Goal: Task Accomplishment & Management: Complete application form

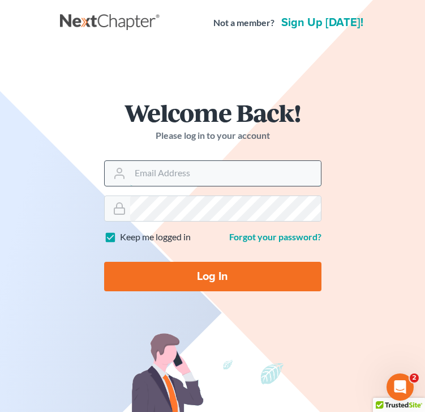
click at [176, 184] on input "Email Address" at bounding box center [225, 173] width 191 height 25
type input "[EMAIL_ADDRESS][DOMAIN_NAME]"
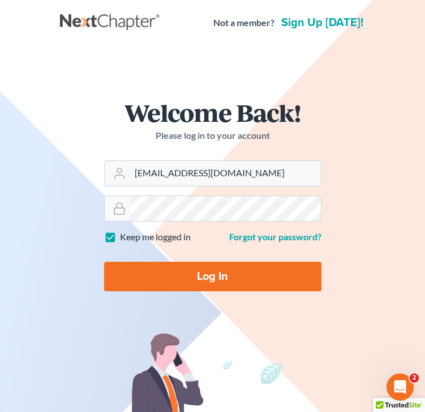
click at [205, 277] on input "Log In" at bounding box center [213, 276] width 218 height 29
type input "Thinking..."
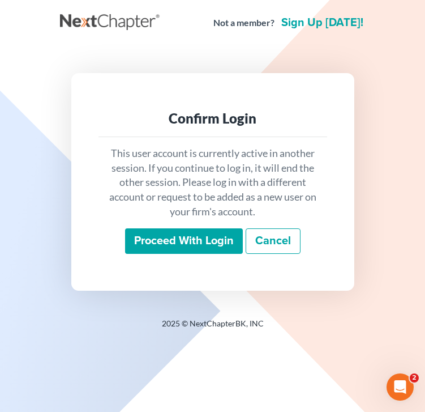
click at [193, 254] on div "This user account is currently active in another session. If you continue to lo…" at bounding box center [213, 200] width 229 height 126
click at [188, 240] on input "Proceed with login" at bounding box center [184, 241] width 118 height 26
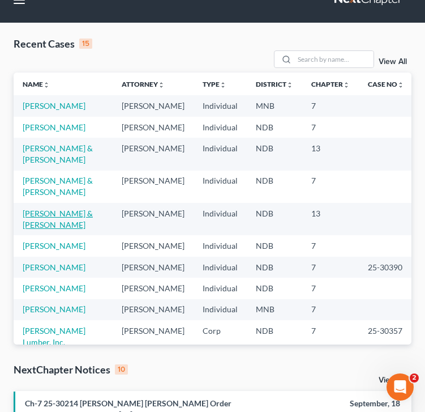
click at [48, 229] on link "[PERSON_NAME] & [PERSON_NAME]" at bounding box center [58, 218] width 70 height 21
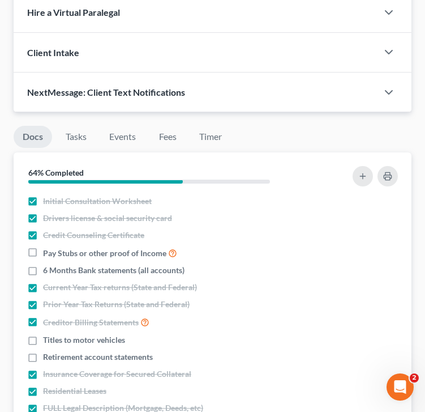
scroll to position [822, 0]
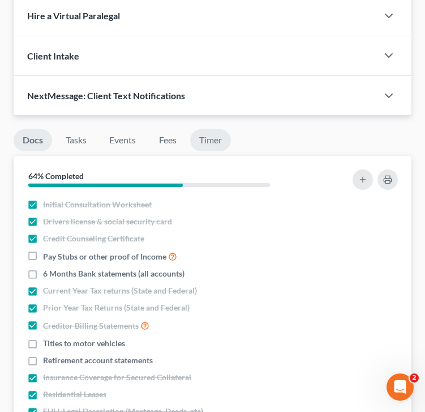
click at [214, 142] on link "Timer" at bounding box center [210, 140] width 41 height 22
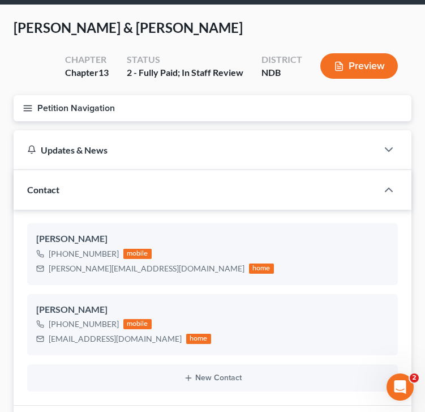
scroll to position [32, 0]
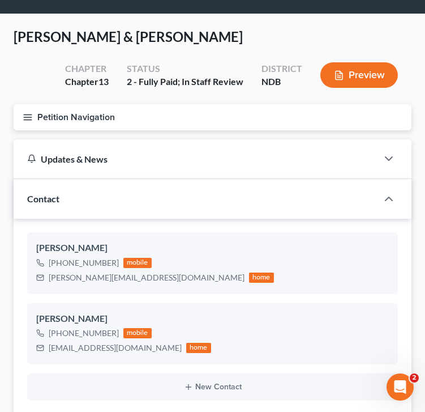
click at [28, 113] on icon "button" at bounding box center [28, 117] width 10 height 10
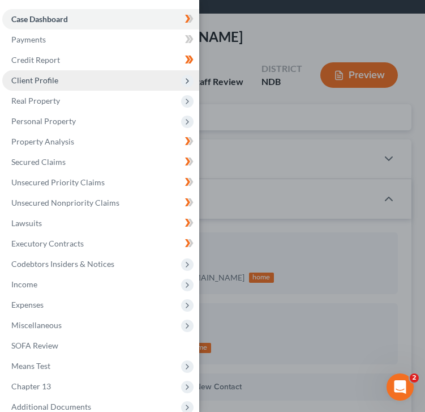
click at [37, 83] on span "Client Profile" at bounding box center [34, 80] width 47 height 10
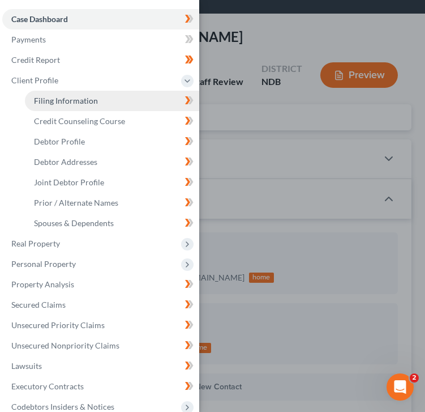
click at [49, 106] on link "Filing Information" at bounding box center [112, 101] width 174 height 20
select select "1"
select select "3"
select select "29"
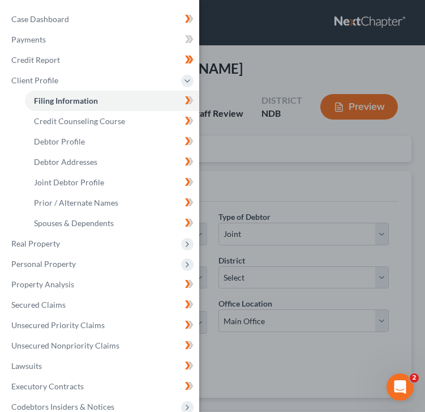
click at [336, 128] on div "Case Dashboard Payments Invoices Payments Payments Credit Report Client Profile" at bounding box center [212, 206] width 425 height 412
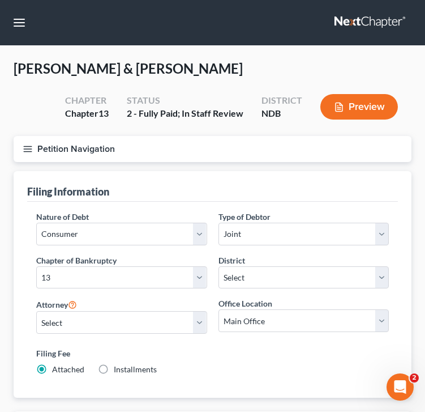
click at [24, 154] on button "Petition Navigation" at bounding box center [213, 149] width 398 height 26
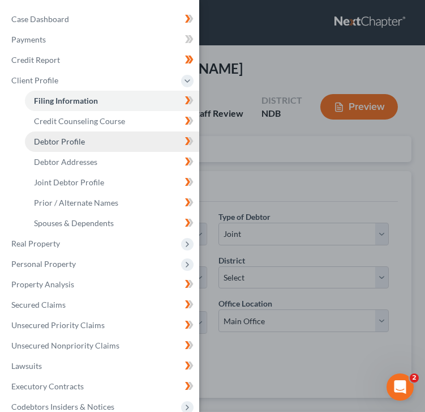
click at [65, 134] on link "Debtor Profile" at bounding box center [112, 141] width 174 height 20
select select "1"
select select "3"
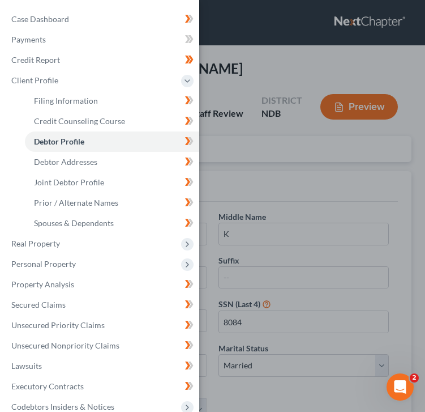
click at [272, 168] on div "Case Dashboard Payments Invoices Payments Payments Credit Report Client Profile" at bounding box center [212, 206] width 425 height 412
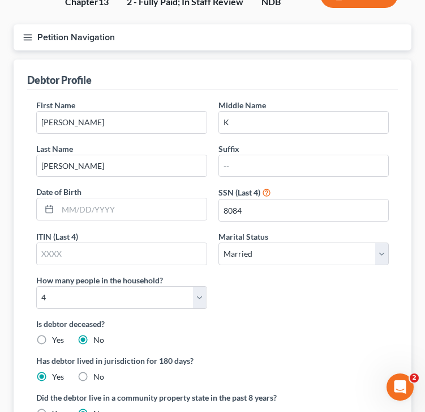
scroll to position [110, 0]
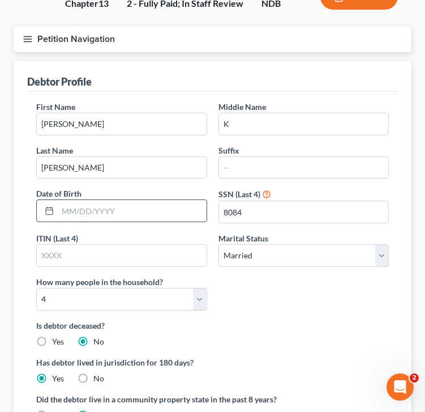
click at [95, 214] on input "text" at bounding box center [132, 211] width 149 height 22
type input "[DATE]"
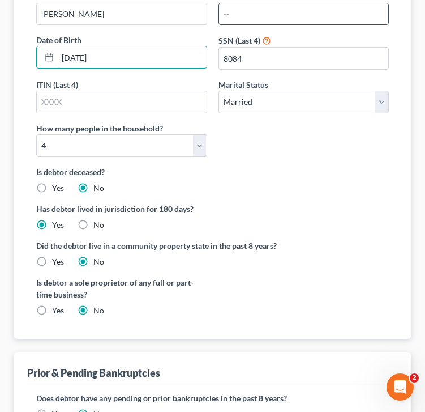
scroll to position [363, 0]
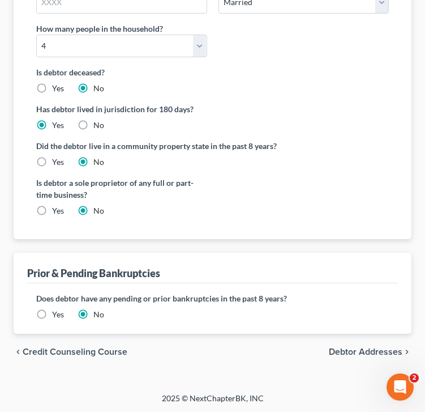
click at [364, 349] on span "Debtor Addresses" at bounding box center [366, 351] width 74 height 9
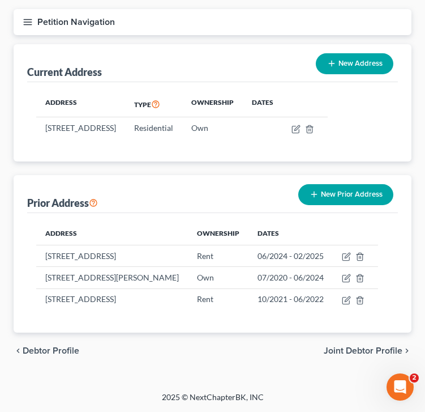
scroll to position [172, 0]
click at [336, 348] on span "Joint Debtor Profile" at bounding box center [363, 350] width 79 height 9
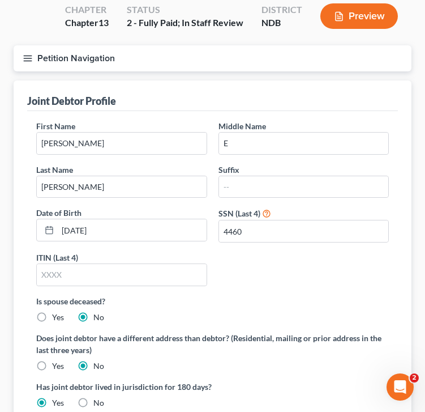
scroll to position [95, 0]
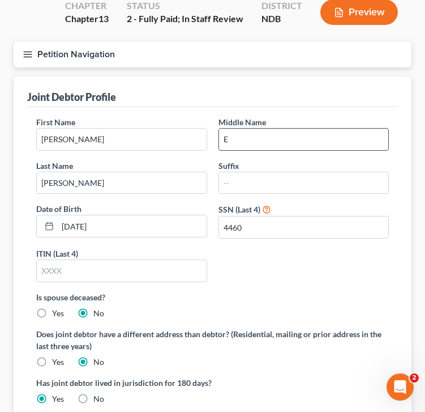
click at [252, 140] on input "E" at bounding box center [304, 140] width 170 height 22
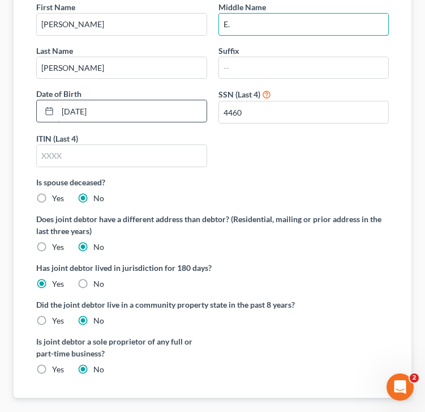
scroll to position [274, 0]
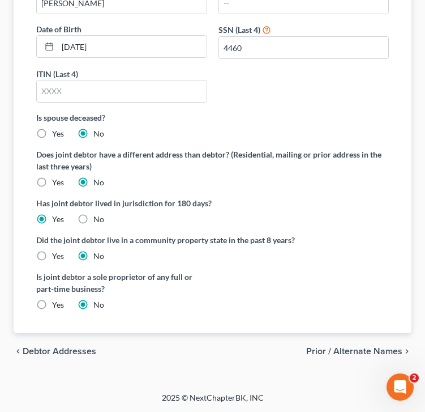
type input "E."
click at [373, 349] on span "Prior / Alternate Names" at bounding box center [354, 351] width 96 height 9
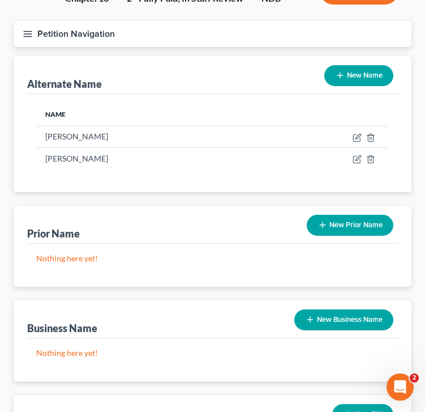
scroll to position [257, 0]
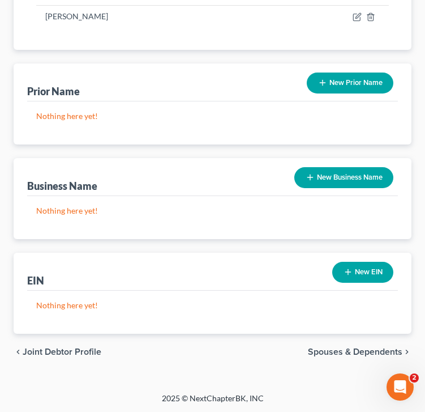
click at [330, 348] on span "Spouses & Dependents" at bounding box center [355, 351] width 95 height 9
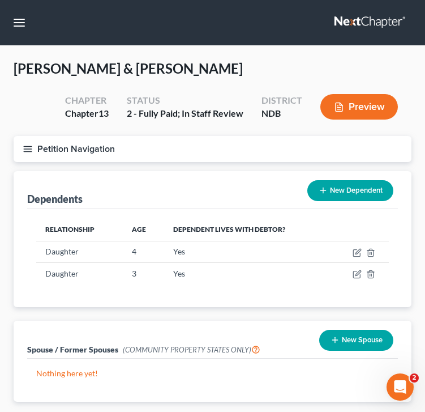
scroll to position [68, 0]
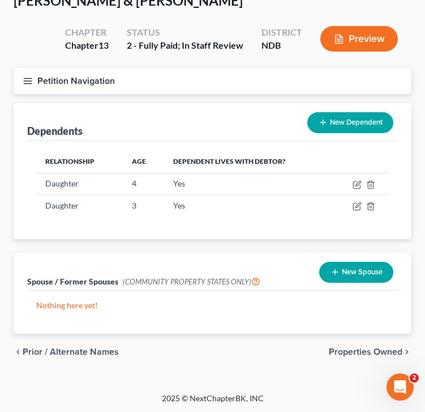
click at [346, 352] on span "Properties Owned" at bounding box center [366, 351] width 74 height 9
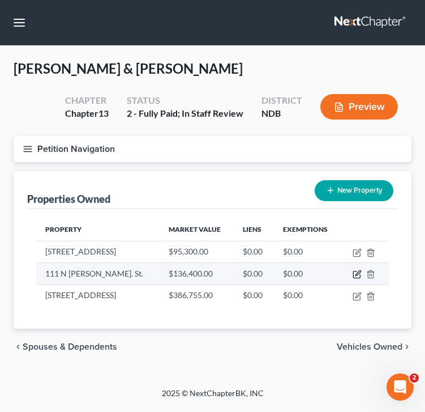
click at [355, 277] on icon "button" at bounding box center [357, 274] width 9 height 9
select select "29"
select select "2"
select select "0"
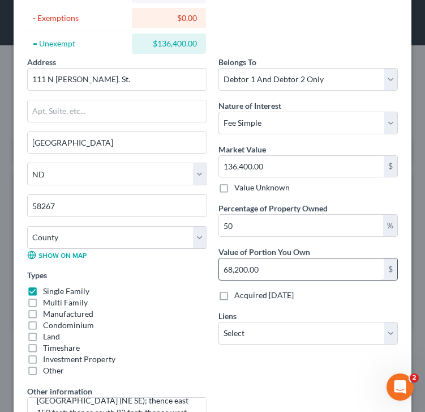
scroll to position [138, 0]
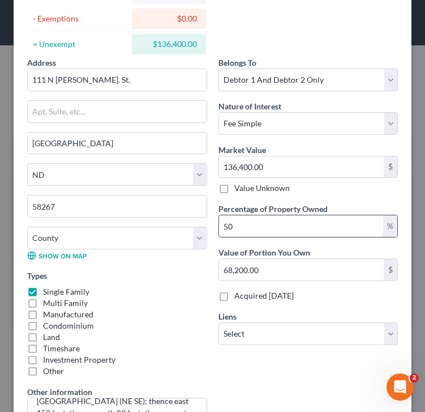
click at [241, 232] on input "50" at bounding box center [301, 226] width 165 height 22
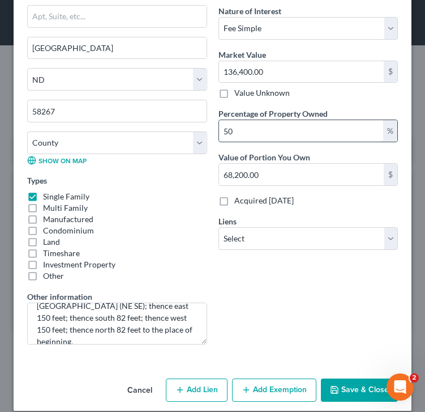
scroll to position [246, 0]
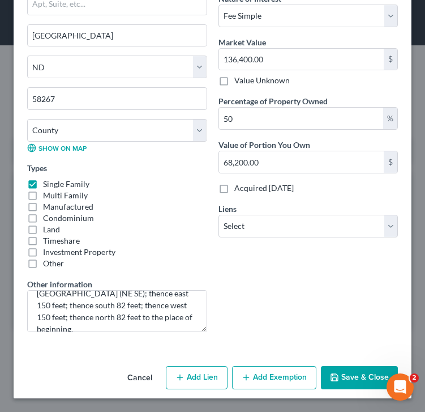
click at [361, 380] on button "Save & Close" at bounding box center [359, 378] width 77 height 24
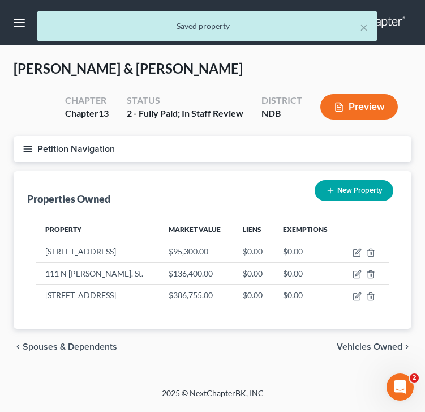
click at [27, 149] on icon "button" at bounding box center [28, 149] width 10 height 10
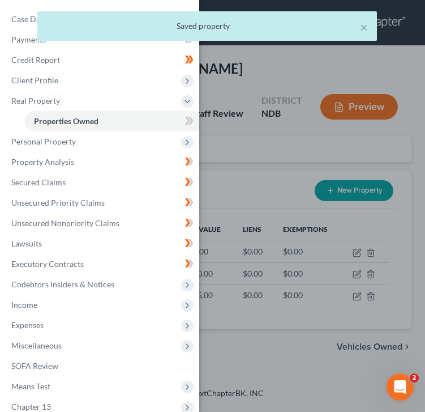
click at [23, 29] on div "× Saved property" at bounding box center [206, 28] width 425 height 35
click at [25, 21] on div "× Saved property" at bounding box center [206, 28] width 425 height 35
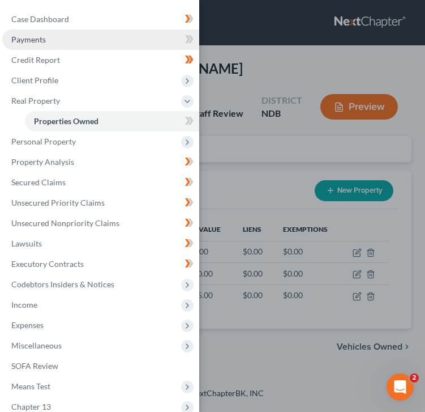
click at [28, 41] on span "Payments" at bounding box center [28, 40] width 35 height 10
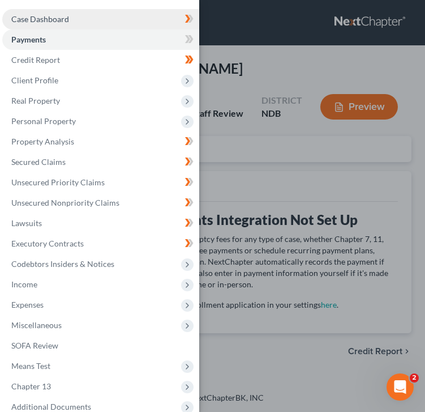
click at [56, 19] on span "Case Dashboard" at bounding box center [40, 19] width 58 height 10
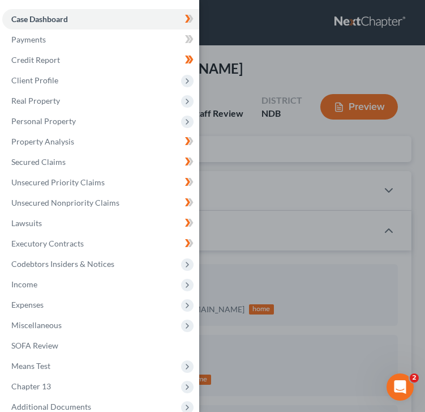
scroll to position [109, 0]
click at [243, 143] on div "Case Dashboard Payments Invoices Payments Payments Credit Report Client Profile" at bounding box center [212, 206] width 425 height 412
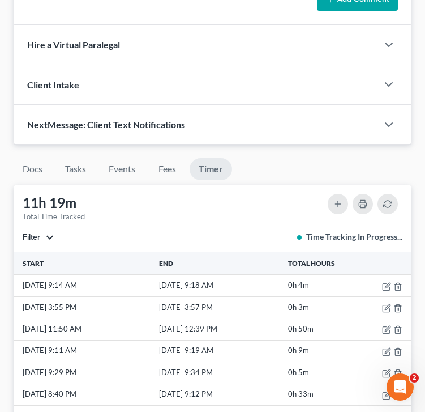
scroll to position [788, 0]
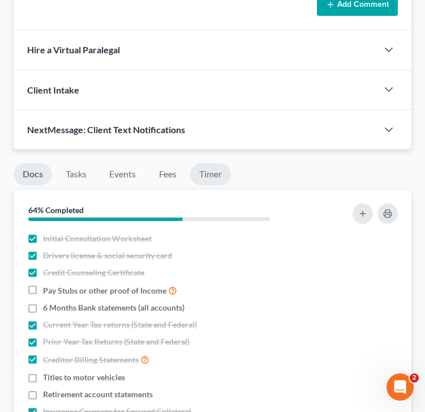
click at [219, 173] on link "Timer" at bounding box center [210, 174] width 41 height 22
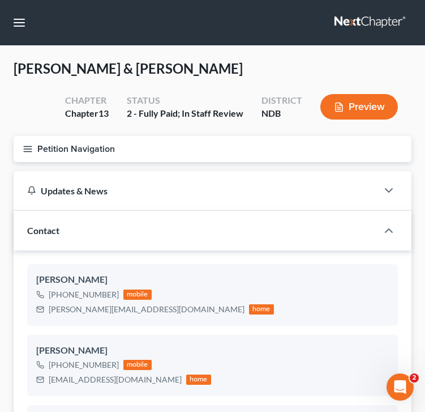
click at [28, 151] on line "button" at bounding box center [28, 151] width 8 height 0
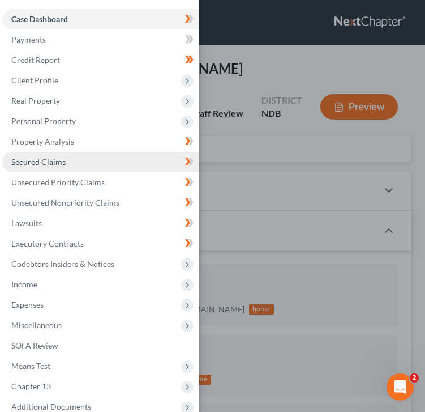
click at [57, 170] on link "Secured Claims" at bounding box center [100, 162] width 197 height 20
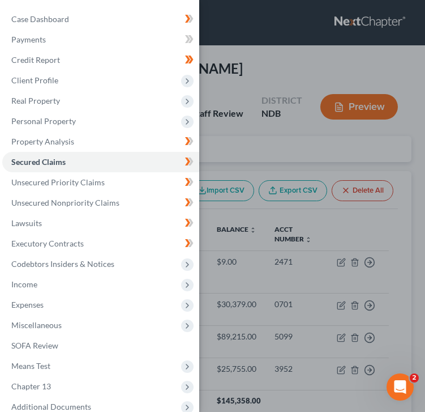
click at [222, 122] on div "Case Dashboard Payments Invoices Payments Payments Credit Report Client Profile" at bounding box center [212, 206] width 425 height 412
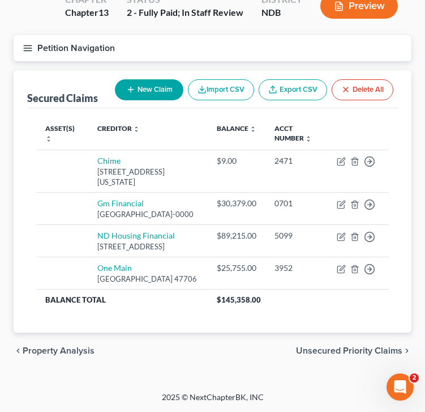
scroll to position [132, 0]
click at [29, 48] on line "button" at bounding box center [28, 48] width 8 height 0
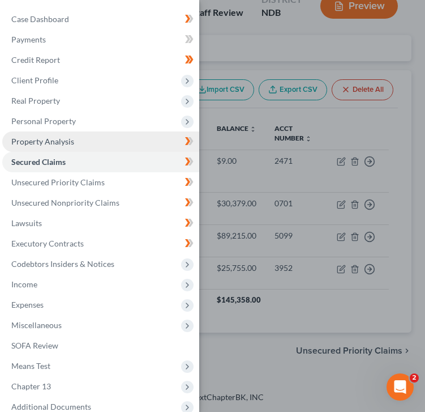
click at [69, 143] on span "Property Analysis" at bounding box center [42, 142] width 63 height 10
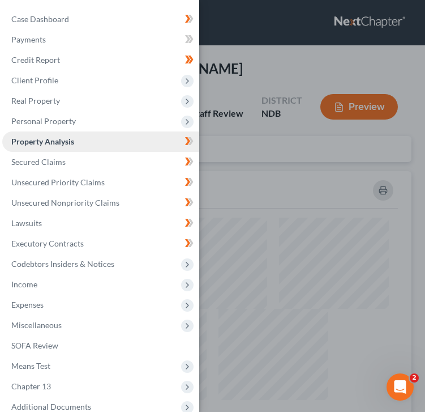
scroll to position [306, 398]
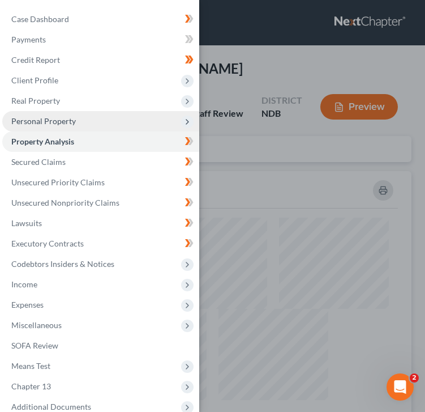
click at [70, 121] on span "Personal Property" at bounding box center [43, 121] width 65 height 10
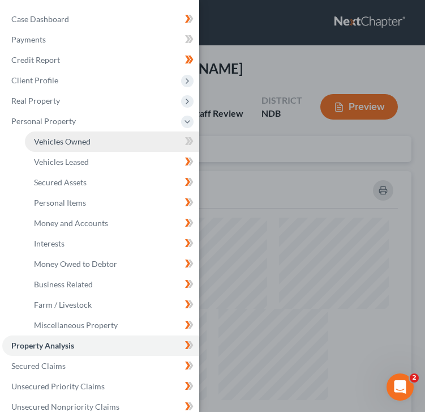
click at [91, 146] on link "Vehicles Owned" at bounding box center [112, 141] width 174 height 20
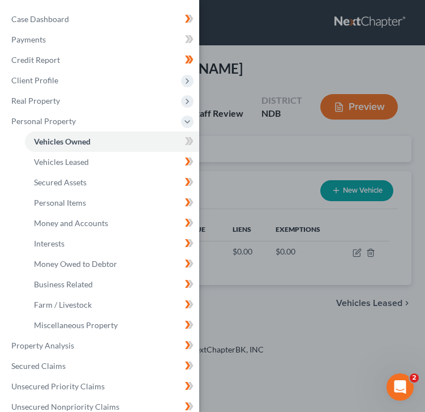
click at [299, 158] on div "Case Dashboard Payments Invoices Payments Payments Credit Report Client Profile" at bounding box center [212, 206] width 425 height 412
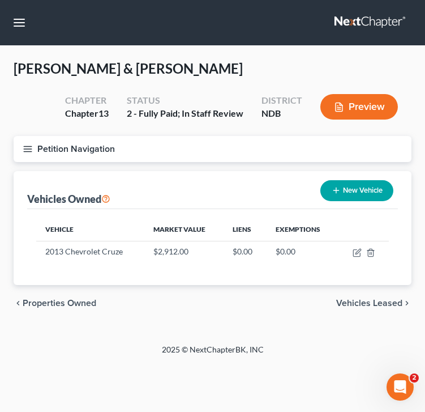
click at [28, 149] on line "button" at bounding box center [28, 149] width 8 height 0
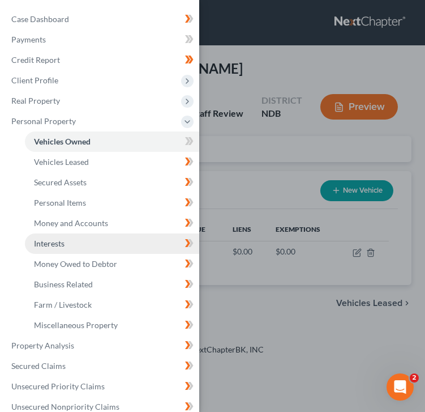
click at [86, 245] on link "Interests" at bounding box center [112, 243] width 174 height 20
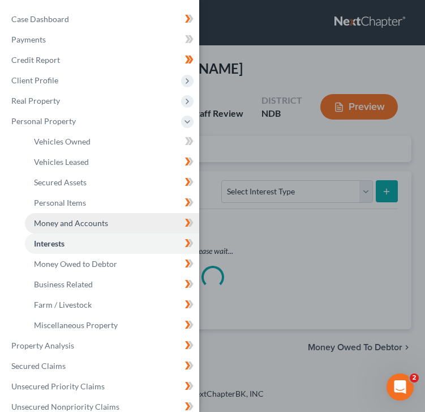
click at [104, 225] on span "Money and Accounts" at bounding box center [71, 223] width 74 height 10
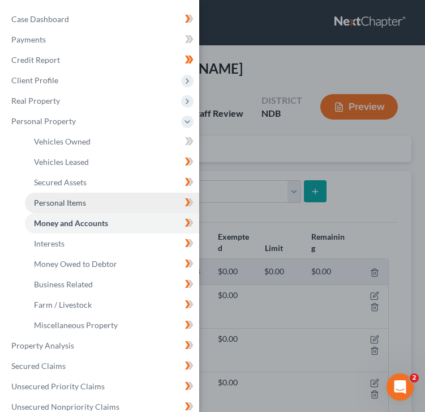
click at [84, 203] on span "Personal Items" at bounding box center [60, 203] width 52 height 10
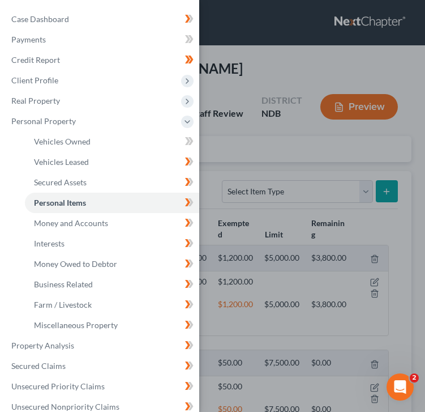
click at [291, 154] on div "Case Dashboard Payments Invoices Payments Payments Credit Report Client Profile" at bounding box center [212, 206] width 425 height 412
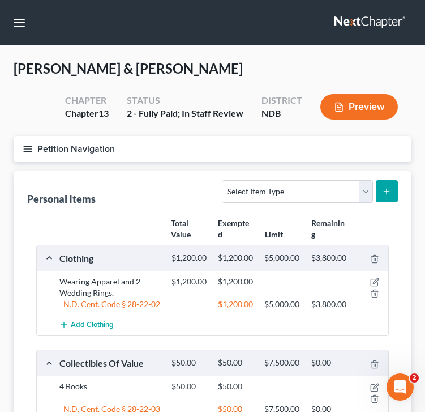
click at [29, 147] on icon "button" at bounding box center [28, 149] width 10 height 10
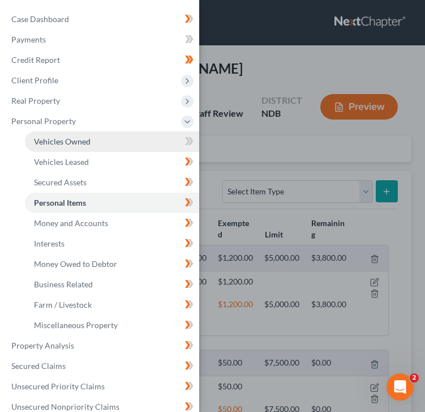
click at [112, 151] on link "Vehicles Owned" at bounding box center [112, 141] width 174 height 20
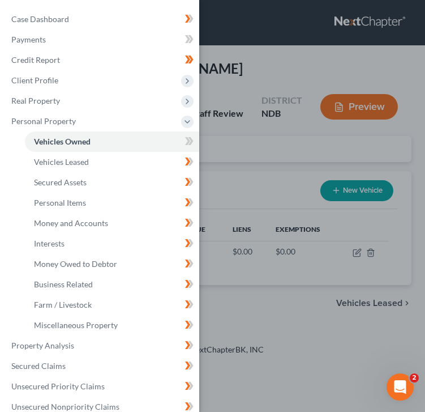
click at [300, 232] on div "Case Dashboard Payments Invoices Payments Payments Credit Report Client Profile" at bounding box center [212, 206] width 425 height 412
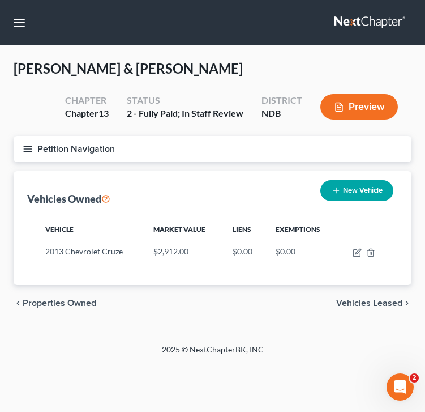
click at [28, 146] on icon "button" at bounding box center [28, 149] width 10 height 10
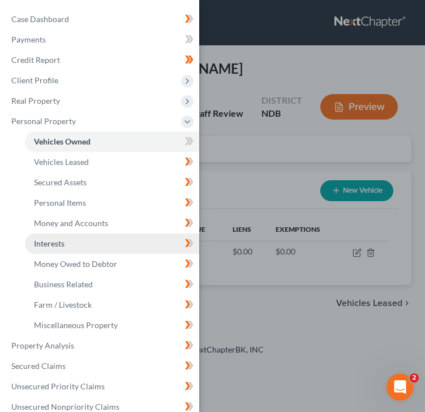
click at [95, 245] on link "Interests" at bounding box center [112, 243] width 174 height 20
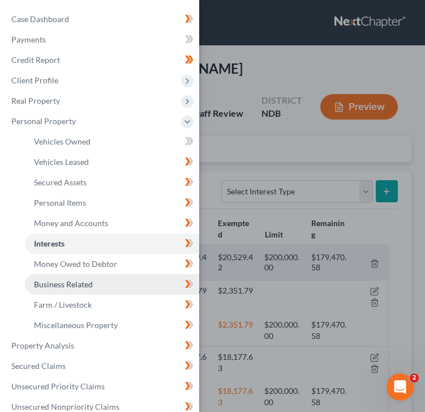
scroll to position [1, 0]
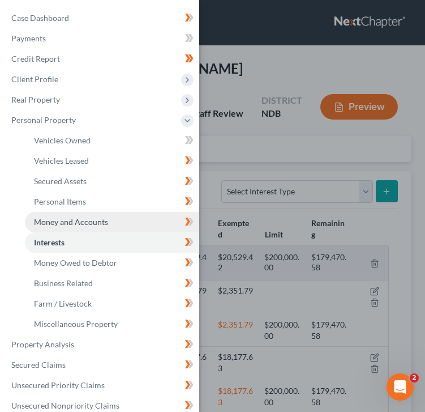
click at [104, 220] on span "Money and Accounts" at bounding box center [71, 222] width 74 height 10
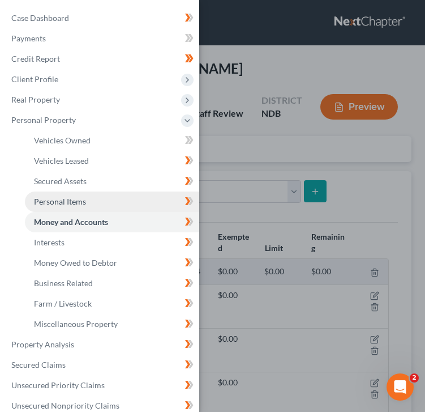
click at [97, 201] on link "Personal Items" at bounding box center [112, 201] width 174 height 20
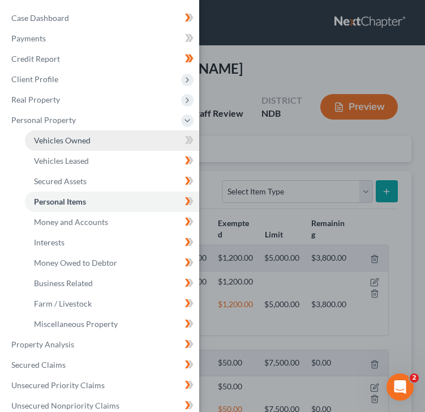
click at [71, 142] on span "Vehicles Owned" at bounding box center [62, 140] width 57 height 10
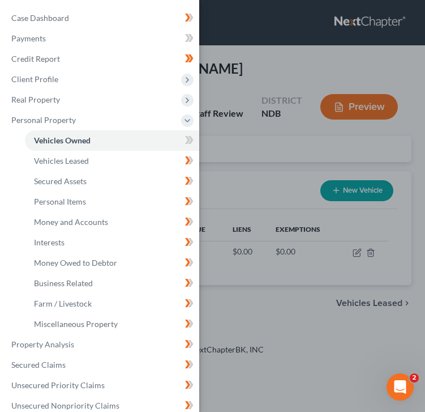
click at [280, 185] on div "Case Dashboard Payments Invoices Payments Payments Credit Report Client Profile" at bounding box center [212, 206] width 425 height 412
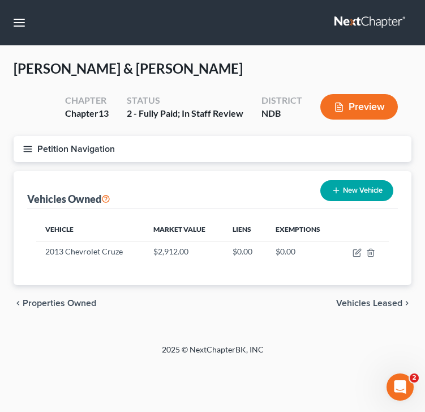
click at [353, 189] on button "New Vehicle" at bounding box center [357, 190] width 73 height 21
select select "0"
select select "2"
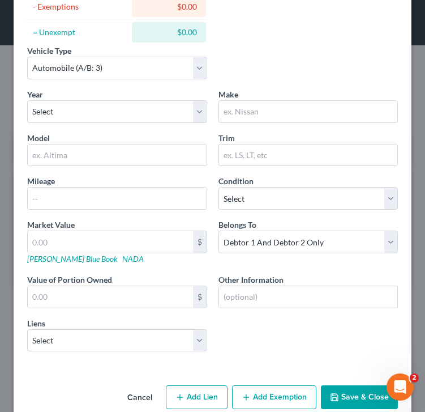
scroll to position [151, 0]
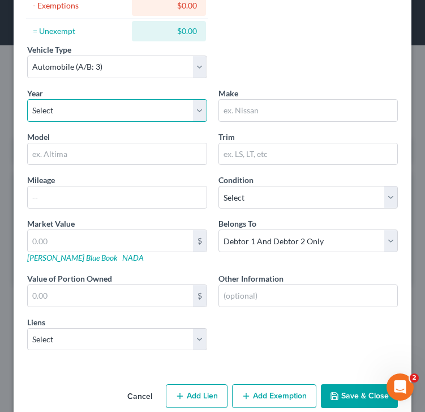
click at [126, 103] on select "Select 2026 2025 2024 2023 2022 2021 2020 2019 2018 2017 2016 2015 2014 2013 20…" at bounding box center [117, 110] width 180 height 23
select select "6"
click at [27, 99] on select "Select 2026 2025 2024 2023 2022 2021 2020 2019 2018 2017 2016 2015 2014 2013 20…" at bounding box center [117, 110] width 180 height 23
click at [276, 63] on div "Vehicle Type Select Automobile (A/B: 3) Truck (A/B: 3) Trailer (A/B: 4) Watercr…" at bounding box center [213, 66] width 382 height 44
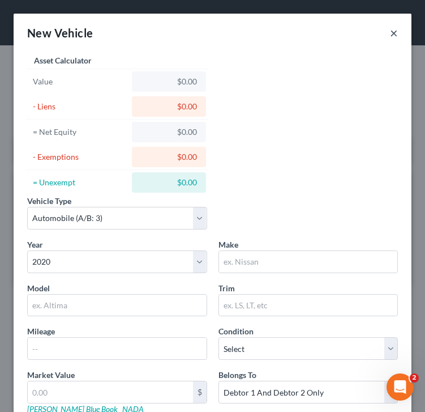
click at [390, 27] on button "×" at bounding box center [394, 33] width 8 height 14
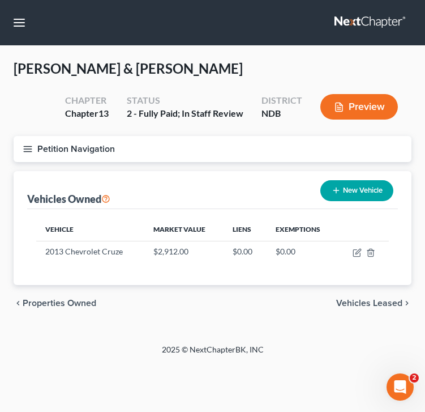
click at [380, 304] on span "Vehicles Leased" at bounding box center [369, 303] width 66 height 9
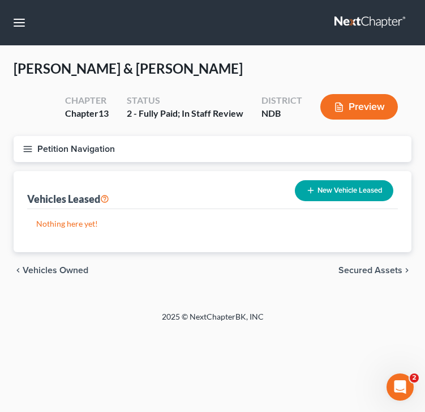
click at [28, 156] on button "Petition Navigation" at bounding box center [213, 149] width 398 height 26
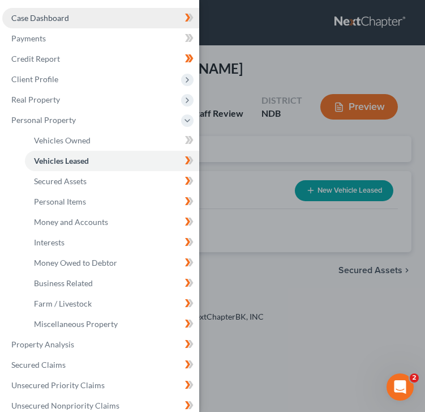
click at [53, 19] on span "Case Dashboard" at bounding box center [40, 18] width 58 height 10
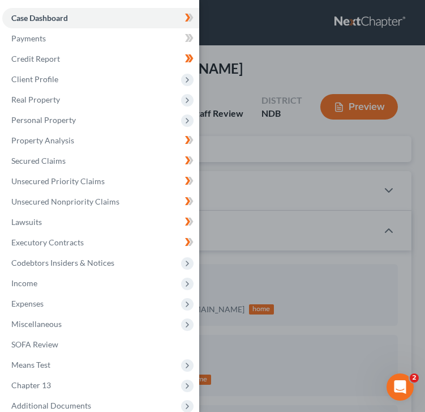
scroll to position [109, 0]
click at [247, 74] on div "Case Dashboard Payments Invoices Payments Payments Credit Report Client Profile" at bounding box center [212, 206] width 425 height 412
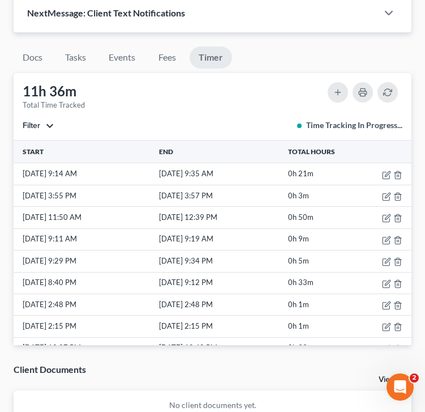
scroll to position [0, 0]
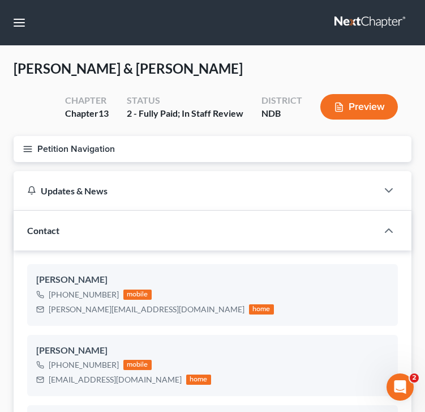
click at [33, 155] on button "Petition Navigation" at bounding box center [213, 149] width 398 height 26
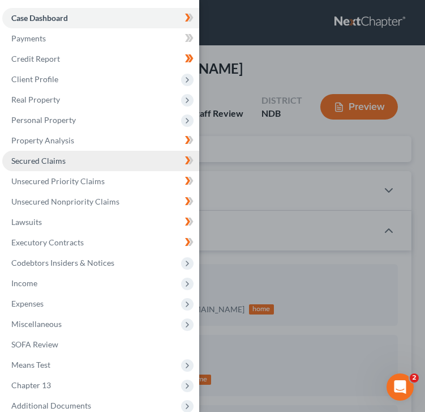
click at [78, 159] on link "Secured Claims" at bounding box center [100, 161] width 197 height 20
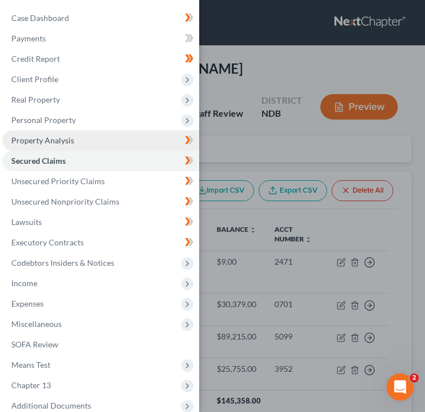
click at [95, 139] on link "Property Analysis" at bounding box center [100, 140] width 197 height 20
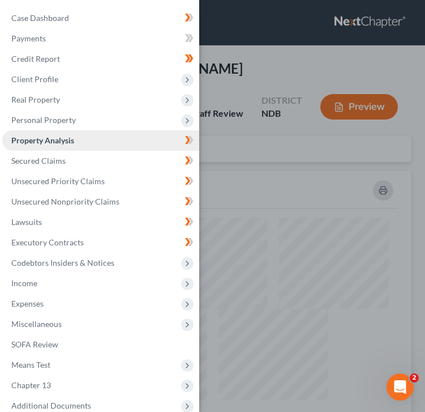
scroll to position [306, 398]
click at [231, 189] on div "Case Dashboard Payments Invoices Payments Payments Credit Report Client Profile" at bounding box center [212, 206] width 425 height 412
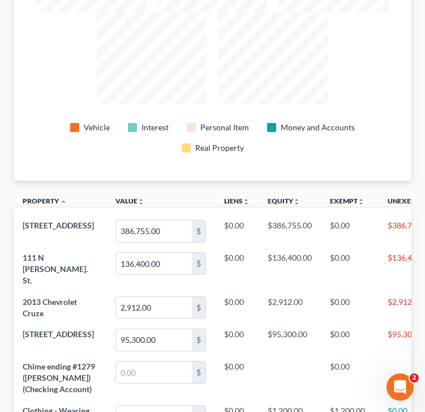
scroll to position [0, 0]
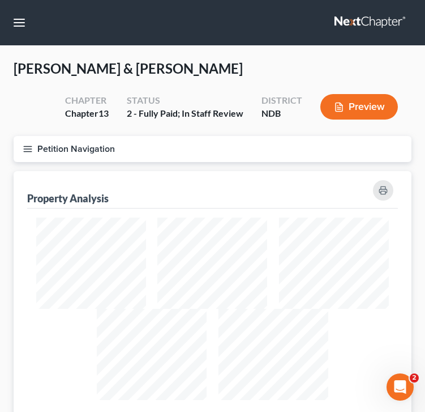
click at [30, 147] on icon "button" at bounding box center [28, 149] width 10 height 10
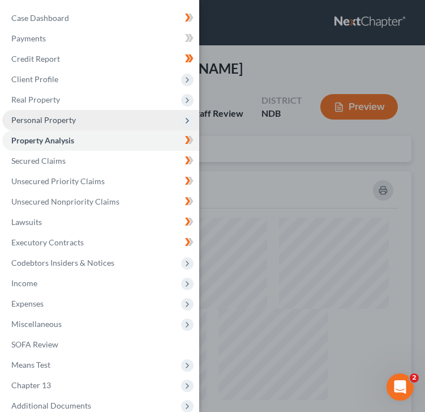
click at [69, 122] on span "Personal Property" at bounding box center [43, 120] width 65 height 10
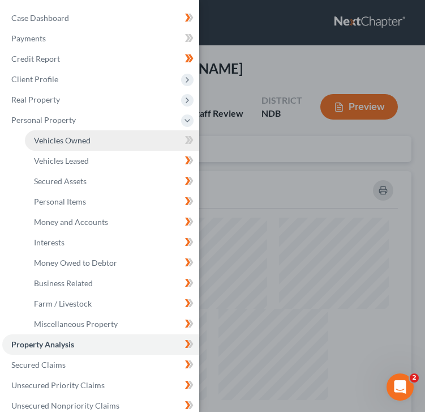
click at [75, 142] on span "Vehicles Owned" at bounding box center [62, 140] width 57 height 10
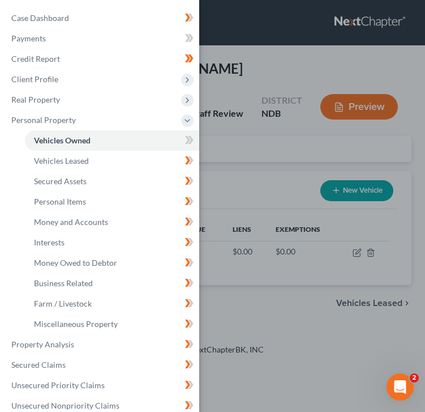
click at [265, 156] on div "Case Dashboard Payments Invoices Payments Payments Credit Report Client Profile" at bounding box center [212, 206] width 425 height 412
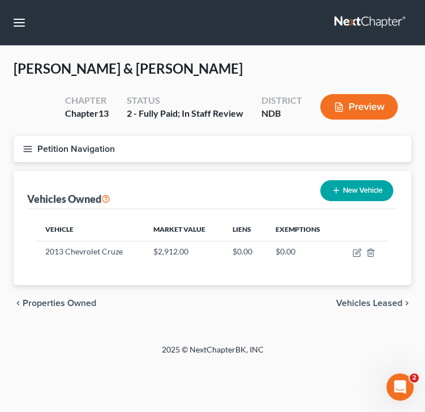
click at [368, 189] on button "New Vehicle" at bounding box center [357, 190] width 73 height 21
select select "0"
select select "2"
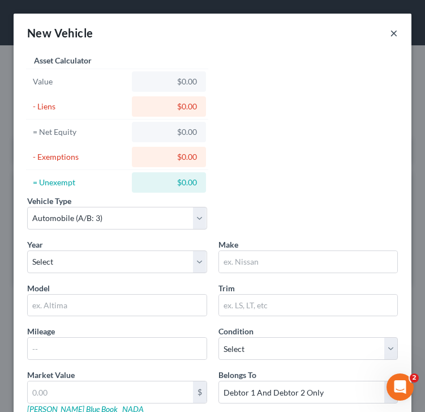
click at [394, 36] on button "×" at bounding box center [394, 33] width 8 height 14
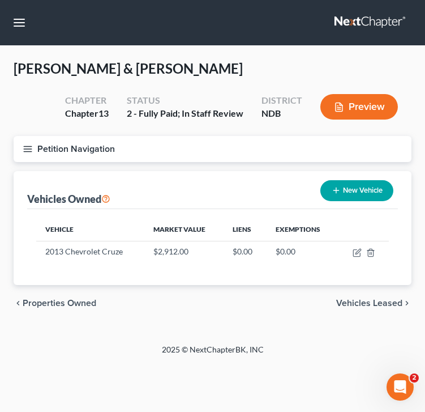
click at [27, 150] on icon "button" at bounding box center [28, 149] width 10 height 10
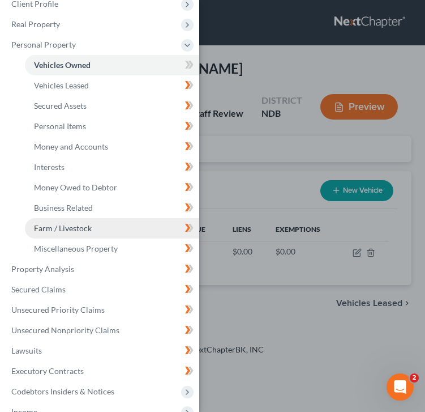
scroll to position [80, 0]
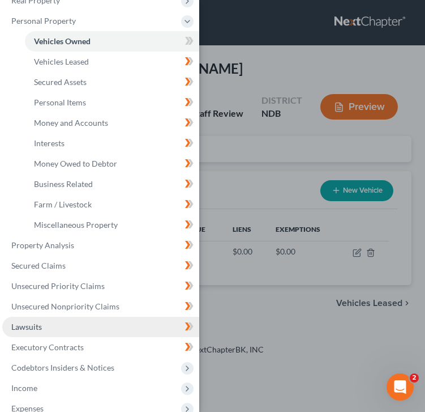
click at [58, 331] on link "Lawsuits" at bounding box center [100, 327] width 197 height 20
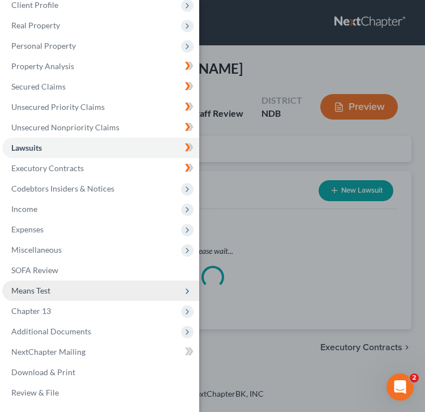
scroll to position [75, 0]
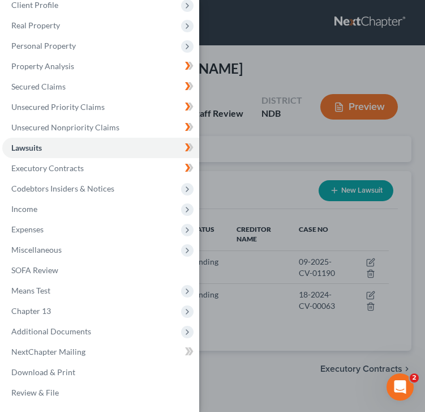
click at [240, 177] on div "Case Dashboard Payments Invoices Payments Payments Credit Report Client Profile" at bounding box center [212, 206] width 425 height 412
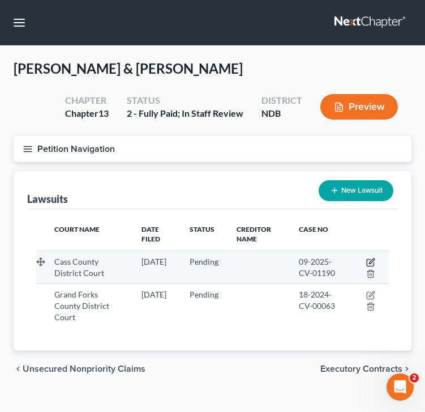
click at [372, 263] on icon "button" at bounding box center [370, 262] width 9 height 9
select select "29"
select select "0"
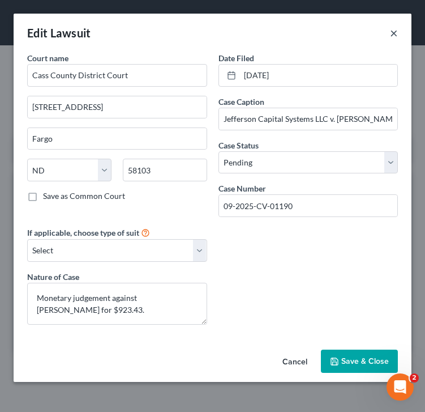
click at [390, 35] on button "×" at bounding box center [394, 33] width 8 height 14
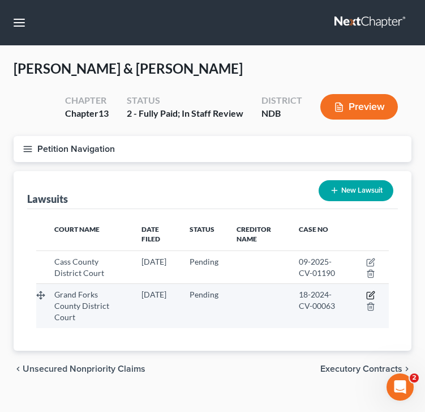
click at [370, 298] on icon "button" at bounding box center [370, 295] width 9 height 9
select select "29"
select select "0"
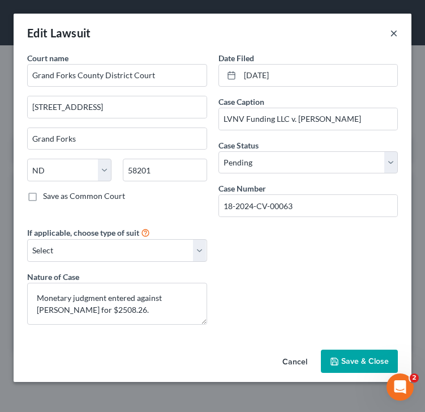
click at [394, 32] on button "×" at bounding box center [394, 33] width 8 height 14
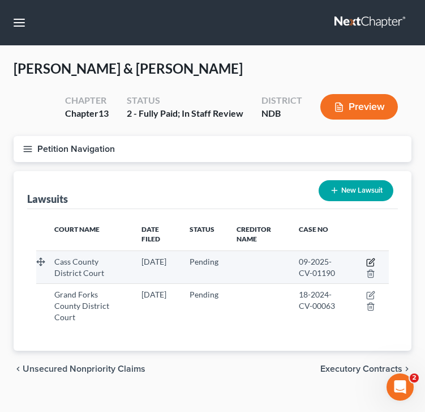
click at [373, 261] on icon "button" at bounding box center [371, 260] width 5 height 5
select select "29"
select select "0"
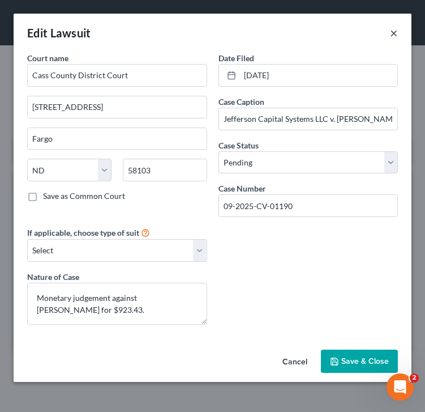
click at [393, 35] on button "×" at bounding box center [394, 33] width 8 height 14
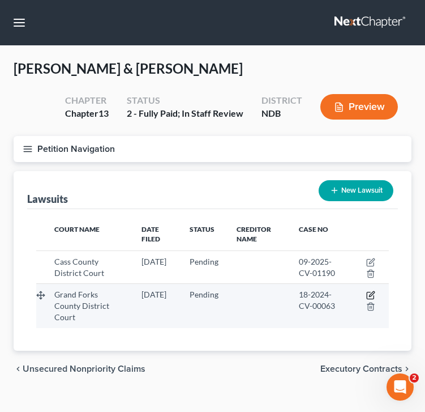
click at [368, 297] on icon "button" at bounding box center [370, 295] width 9 height 9
select select "29"
select select "0"
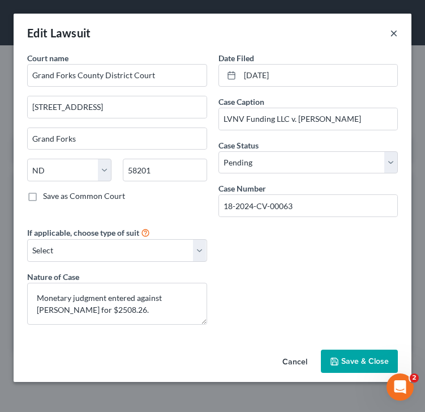
click at [395, 33] on button "×" at bounding box center [394, 33] width 8 height 14
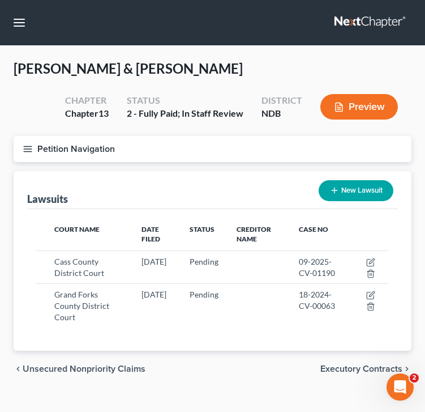
click at [30, 147] on icon "button" at bounding box center [28, 149] width 10 height 10
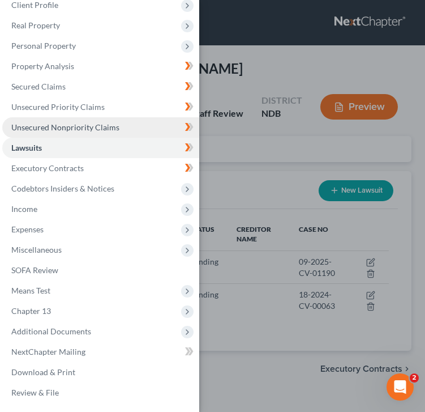
click at [143, 122] on link "Unsecured Nonpriority Claims" at bounding box center [100, 127] width 197 height 20
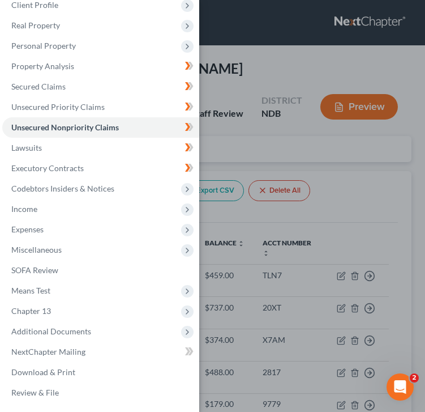
click at [290, 160] on div "Case Dashboard Payments Invoices Payments Payments Credit Report Client Profile" at bounding box center [212, 206] width 425 height 412
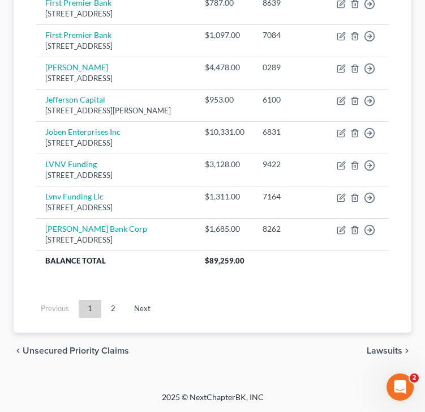
scroll to position [1013, 0]
click at [113, 314] on link "2" at bounding box center [113, 309] width 23 height 18
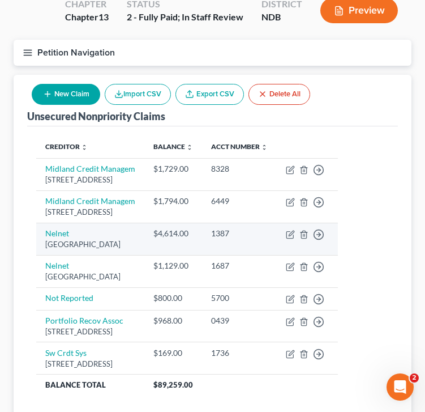
scroll to position [103, 0]
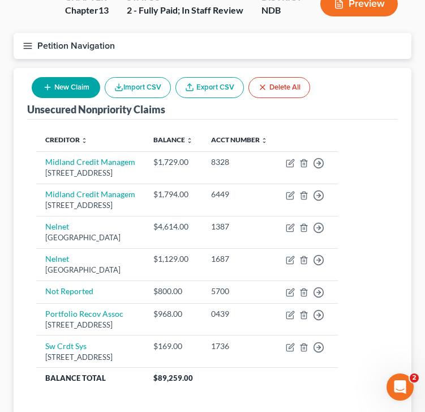
click at [32, 50] on icon "button" at bounding box center [28, 46] width 10 height 10
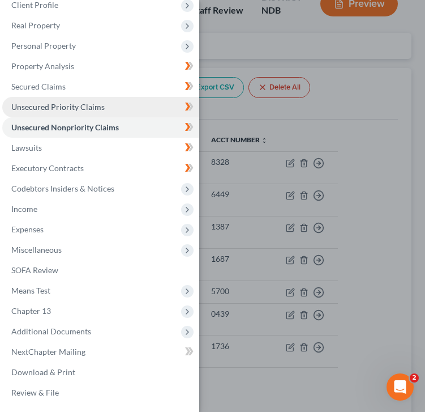
click at [73, 102] on span "Unsecured Priority Claims" at bounding box center [57, 107] width 93 height 10
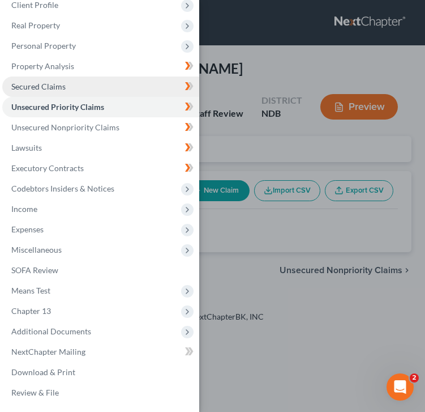
click at [69, 91] on link "Secured Claims" at bounding box center [100, 86] width 197 height 20
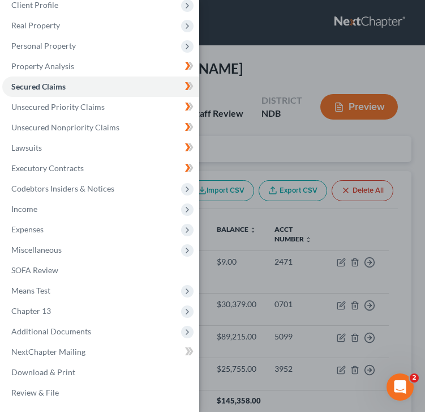
click at [250, 125] on div "Case Dashboard Payments Invoices Payments Payments Credit Report Client Profile" at bounding box center [212, 206] width 425 height 412
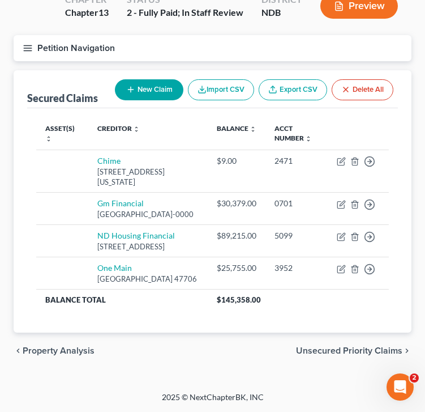
scroll to position [132, 0]
click at [32, 43] on icon "button" at bounding box center [28, 48] width 10 height 10
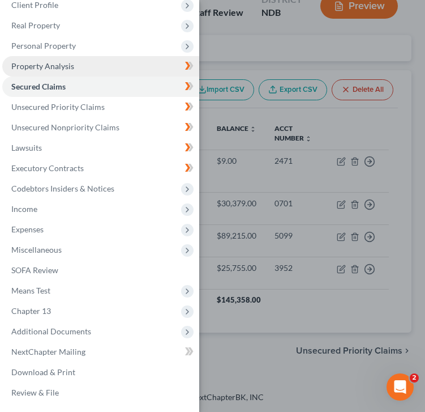
click at [83, 65] on link "Property Analysis" at bounding box center [100, 66] width 197 height 20
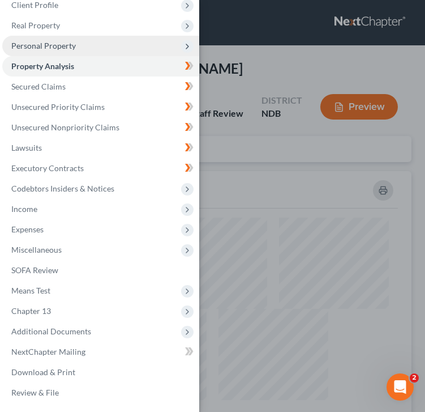
scroll to position [306, 398]
click at [78, 48] on span "Personal Property" at bounding box center [100, 46] width 197 height 20
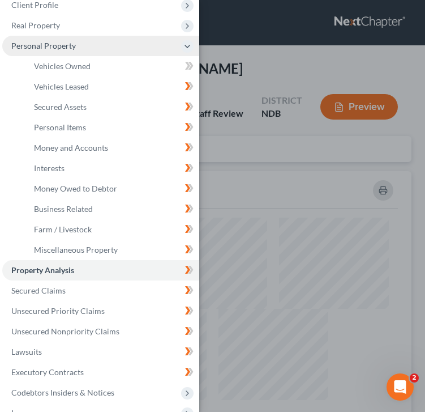
click at [99, 36] on span "Personal Property" at bounding box center [100, 46] width 197 height 20
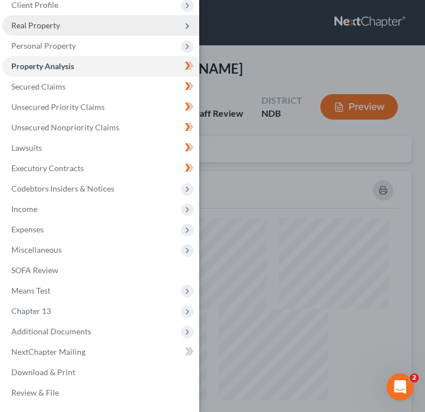
click at [99, 32] on span "Real Property" at bounding box center [100, 25] width 197 height 20
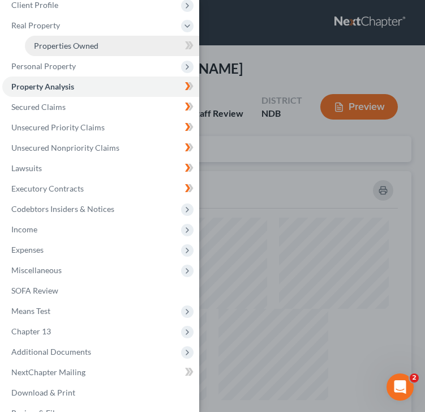
click at [100, 52] on link "Properties Owned" at bounding box center [112, 46] width 174 height 20
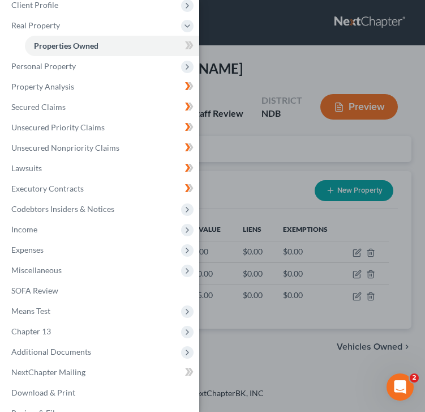
click at [258, 104] on div "Case Dashboard Payments Invoices Payments Payments Credit Report Client Profile" at bounding box center [212, 206] width 425 height 412
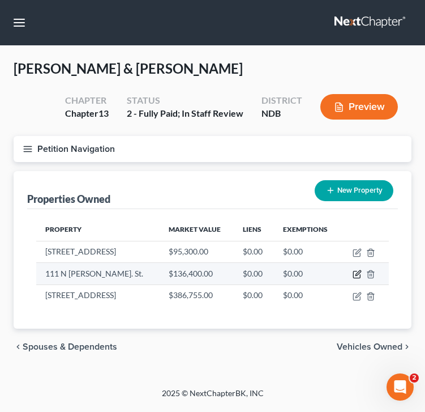
click at [359, 276] on icon "button" at bounding box center [357, 274] width 9 height 9
select select "29"
select select "2"
select select "0"
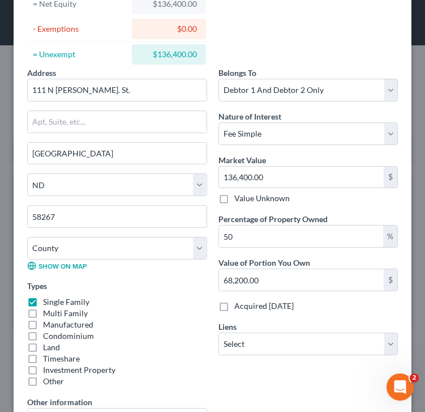
scroll to position [138, 0]
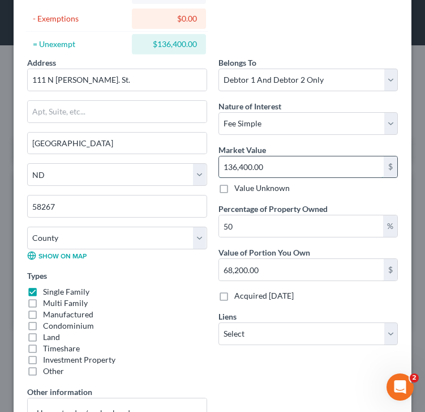
drag, startPoint x: 275, startPoint y: 169, endPoint x: 308, endPoint y: 167, distance: 33.5
click at [308, 167] on input "136,400.00" at bounding box center [301, 167] width 165 height 22
type input "0"
type input "1"
type input "0.50"
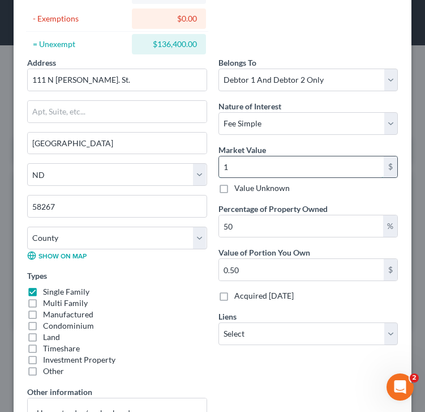
type input "12"
type input "6.00"
type input "121"
type input "60.50"
click at [274, 161] on input "121" at bounding box center [301, 167] width 165 height 22
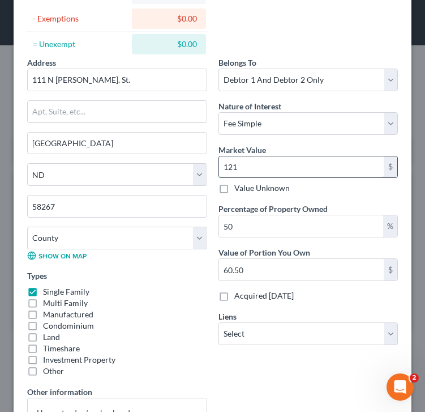
type input "1214"
type input "607.00"
type input "1,2140"
type input "6,070.00"
type input "12,1400"
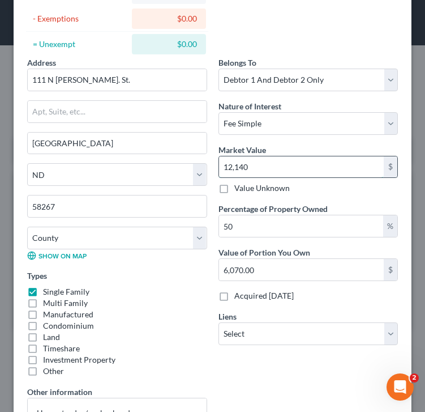
type input "60,700.00"
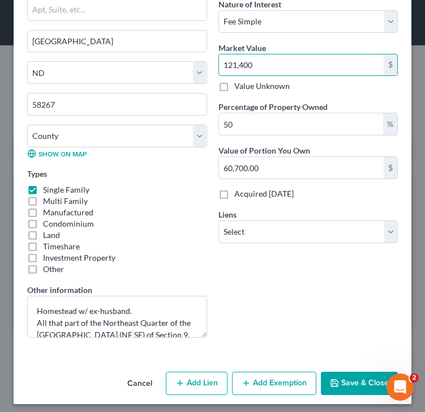
scroll to position [244, 0]
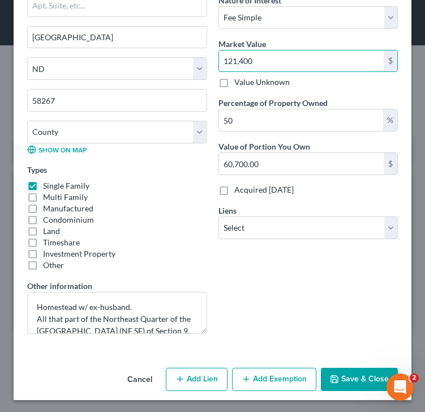
type input "121,400"
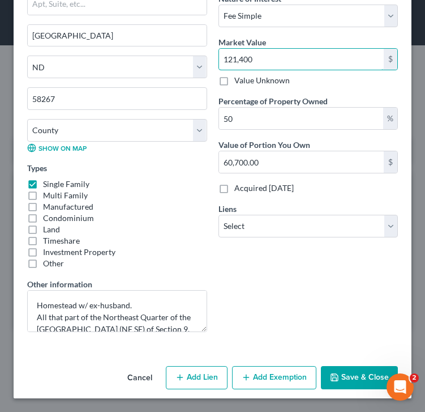
scroll to position [246, 0]
click at [354, 380] on button "Save & Close" at bounding box center [359, 378] width 77 height 24
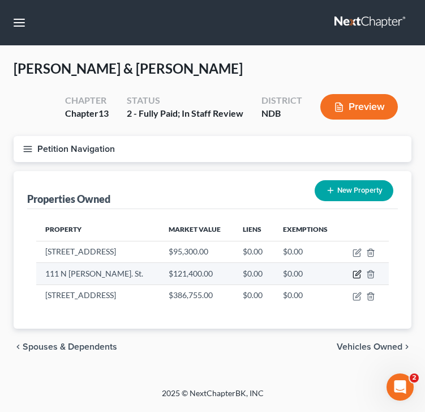
click at [356, 277] on icon "button" at bounding box center [357, 274] width 9 height 9
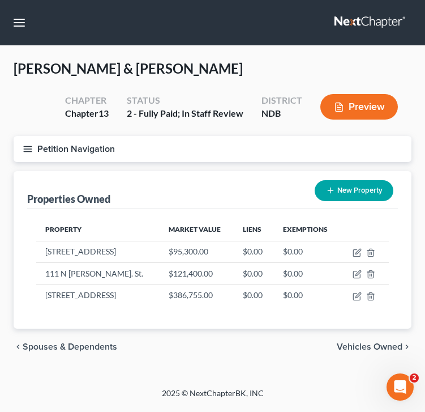
select select "29"
select select "8"
select select "2"
select select "0"
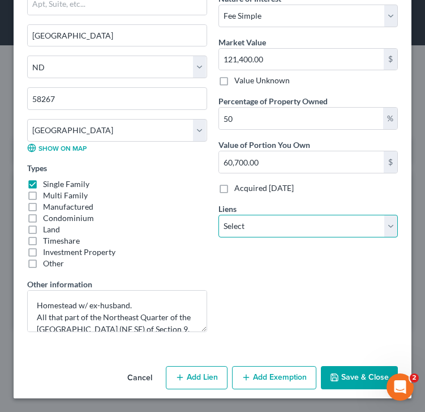
click at [259, 228] on select "Select ND Housing Financial - $89,215.00 Gm Financial - $30,379.00 One Main - $…" at bounding box center [309, 226] width 180 height 23
click at [341, 377] on button "Save & Close" at bounding box center [359, 378] width 77 height 24
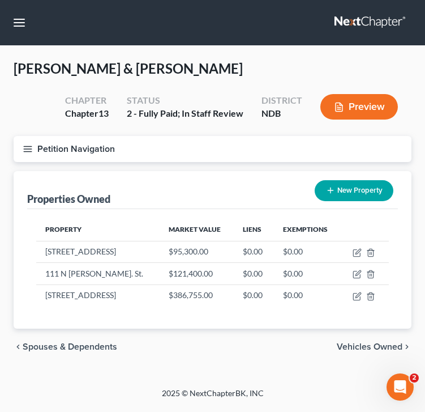
click at [33, 151] on button "Petition Navigation" at bounding box center [213, 149] width 398 height 26
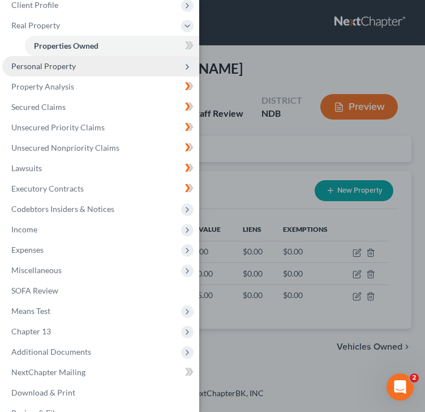
click at [83, 72] on span "Personal Property" at bounding box center [100, 66] width 197 height 20
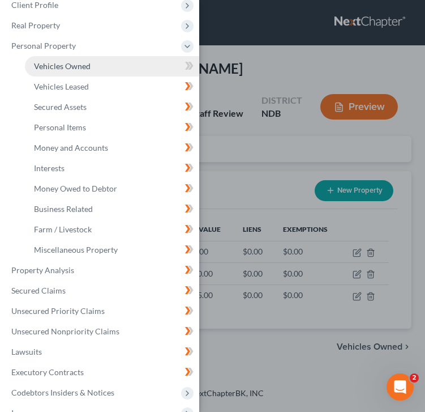
click at [121, 70] on link "Vehicles Owned" at bounding box center [112, 66] width 174 height 20
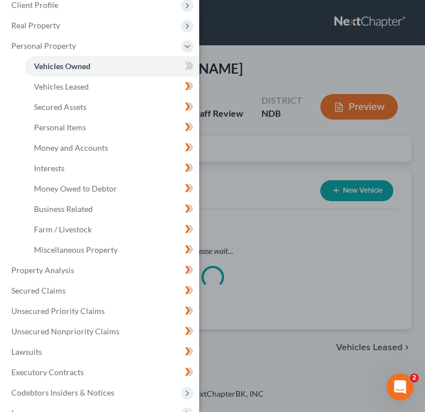
click at [285, 84] on div "Case Dashboard Payments Invoices Payments Payments Credit Report Client Profile" at bounding box center [212, 206] width 425 height 412
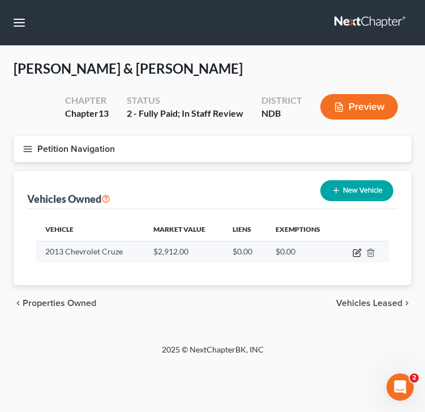
click at [359, 251] on icon "button" at bounding box center [357, 252] width 9 height 9
select select "0"
select select "13"
select select "2"
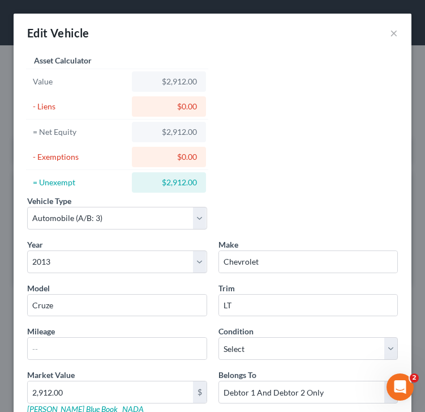
scroll to position [170, 0]
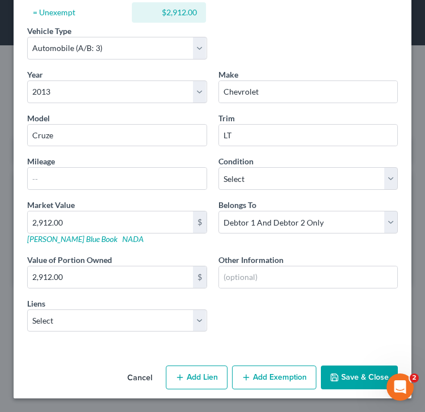
click at [281, 381] on button "Add Exemption" at bounding box center [274, 377] width 84 height 24
select select "2"
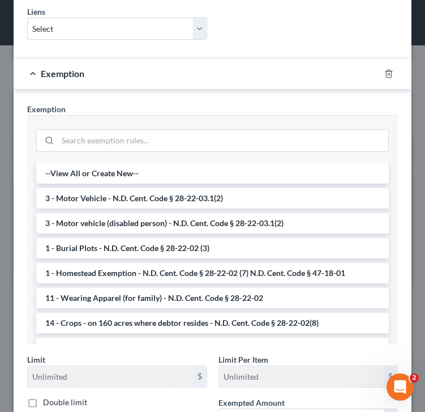
scroll to position [497, 0]
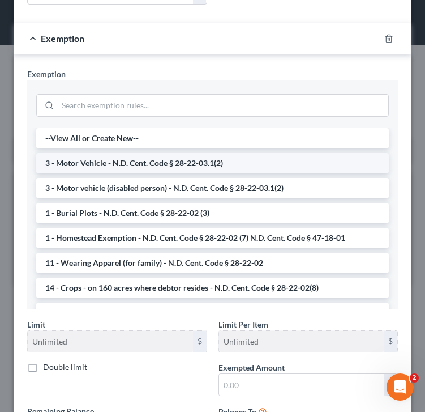
click at [134, 168] on li "3 - Motor Vehicle - N.D. Cent. Code § 28-22-03.1(2)" at bounding box center [212, 163] width 353 height 20
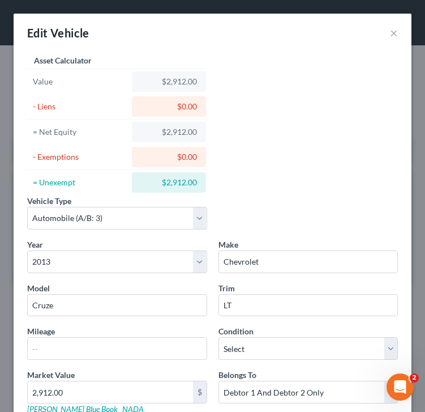
scroll to position [446, 0]
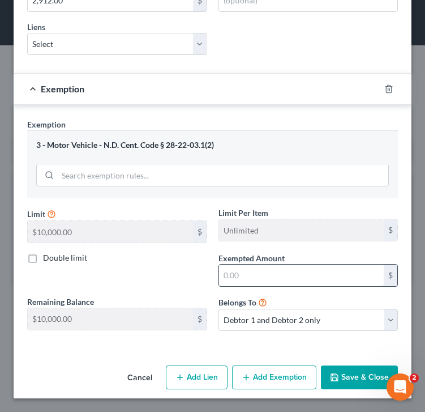
click at [253, 282] on input "text" at bounding box center [301, 276] width 165 height 22
type input "2,912"
click at [366, 376] on button "Save & Close" at bounding box center [359, 377] width 77 height 24
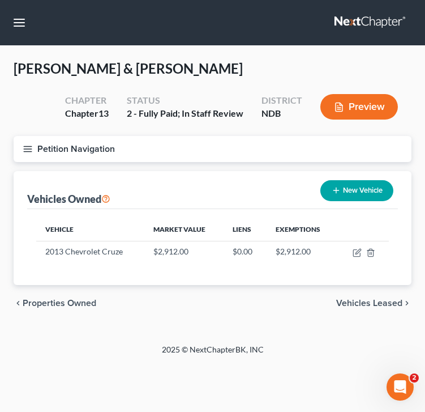
click at [31, 144] on icon "button" at bounding box center [28, 149] width 10 height 10
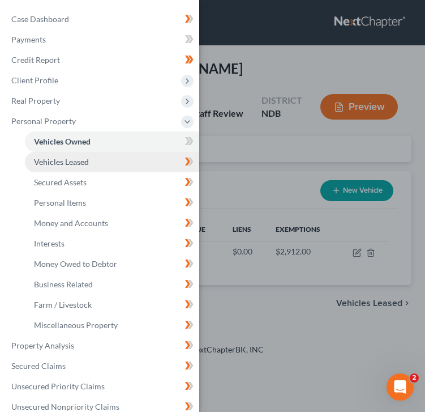
scroll to position [1, 0]
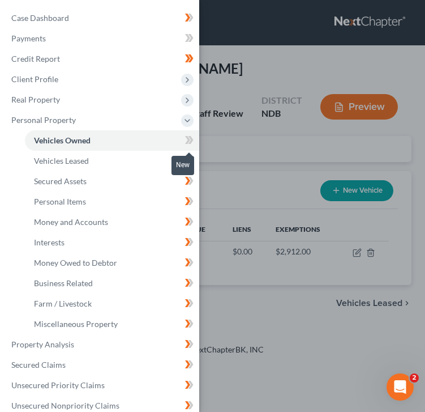
click at [184, 141] on span at bounding box center [190, 141] width 20 height 17
click at [273, 87] on div "Case Dashboard Payments Invoices Payments Payments Credit Report Client Profile" at bounding box center [212, 206] width 425 height 412
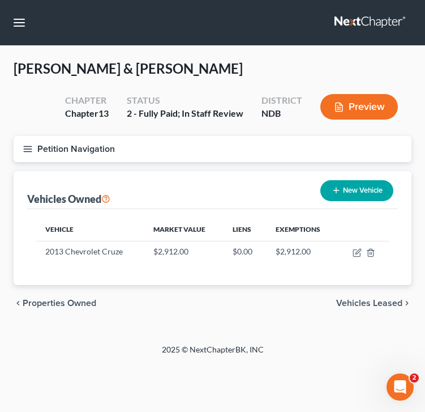
click at [28, 148] on icon "button" at bounding box center [28, 149] width 10 height 10
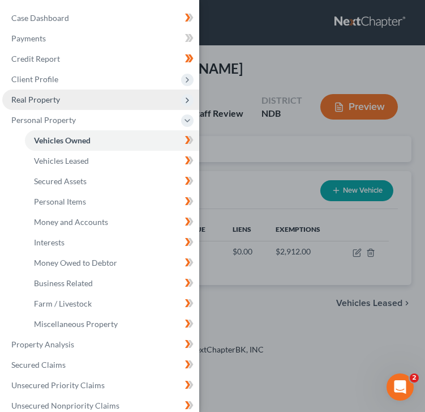
click at [69, 100] on span "Real Property" at bounding box center [100, 99] width 197 height 20
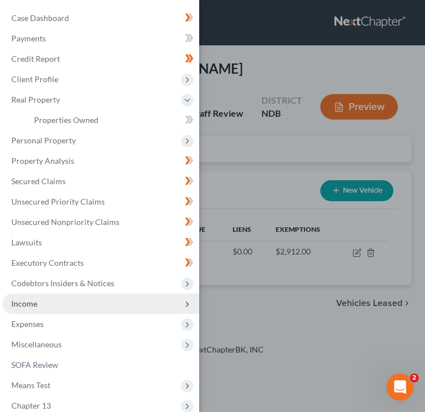
click at [52, 305] on span "Income" at bounding box center [100, 303] width 197 height 20
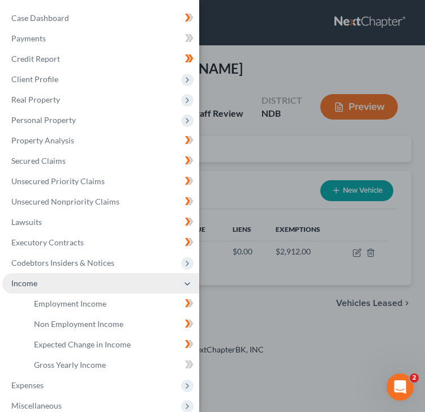
scroll to position [76, 0]
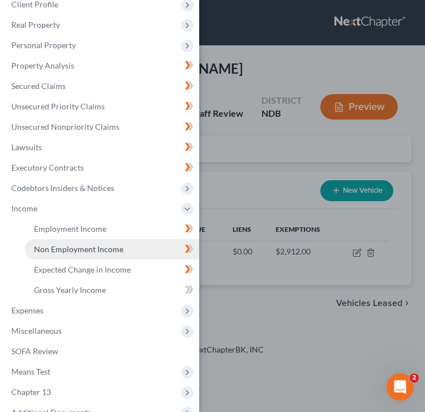
click at [88, 254] on link "Non Employment Income" at bounding box center [112, 249] width 174 height 20
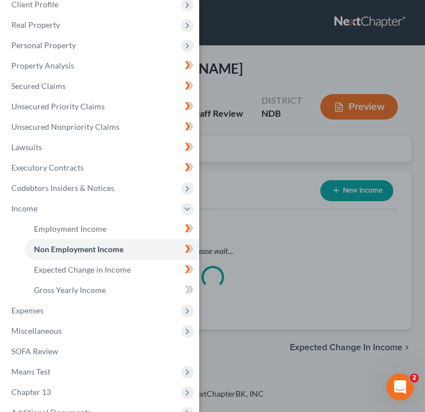
click at [268, 129] on div "Case Dashboard Payments Invoices Payments Payments Credit Report Client Profile" at bounding box center [212, 206] width 425 height 412
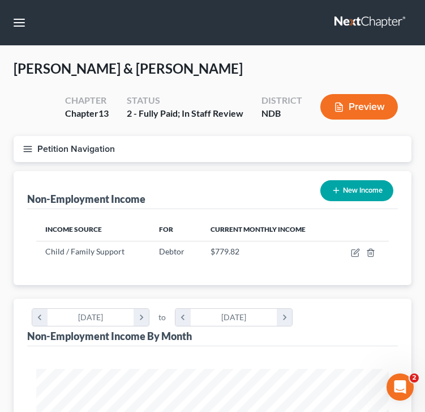
scroll to position [176, 376]
click at [348, 183] on button "New Income" at bounding box center [357, 190] width 73 height 21
select select "0"
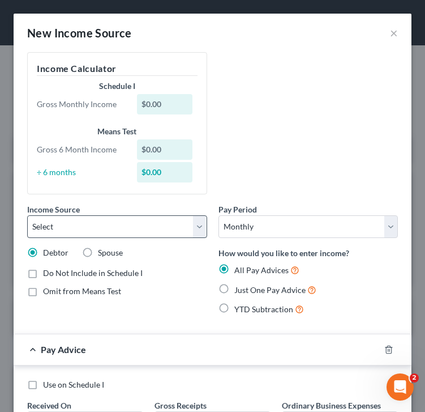
scroll to position [1, 0]
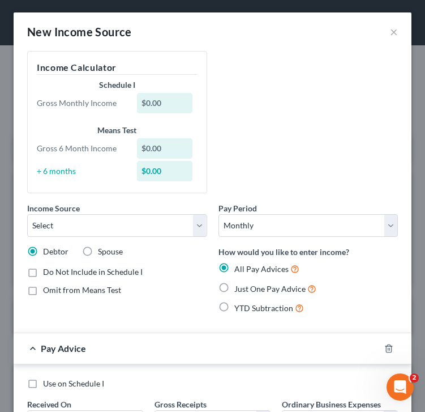
click at [98, 252] on label "Spouse" at bounding box center [110, 251] width 25 height 11
click at [103, 252] on input "Spouse" at bounding box center [106, 249] width 7 height 7
radio input "true"
click at [94, 231] on select "Select Unemployment Disability (from employer) Pension Retirement Social Securi…" at bounding box center [117, 225] width 180 height 23
select select "12"
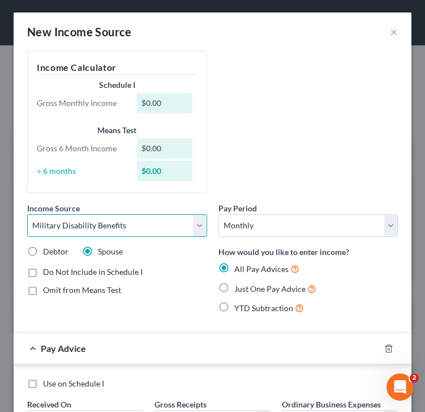
click at [27, 214] on select "Select Unemployment Disability (from employer) Pension Retirement Social Securi…" at bounding box center [117, 225] width 180 height 23
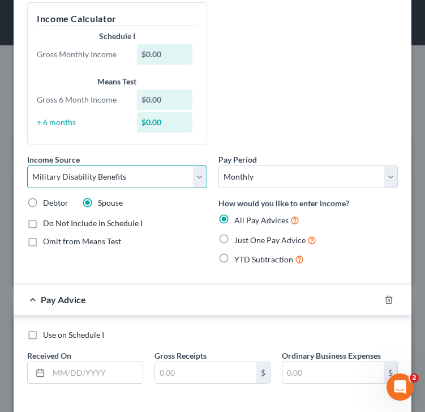
scroll to position [63, 0]
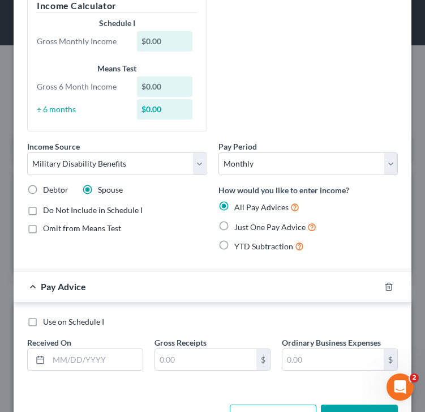
click at [235, 231] on label "Just One Pay Advice" at bounding box center [276, 226] width 82 height 13
click at [239, 228] on input "Just One Pay Advice" at bounding box center [242, 223] width 7 height 7
radio input "true"
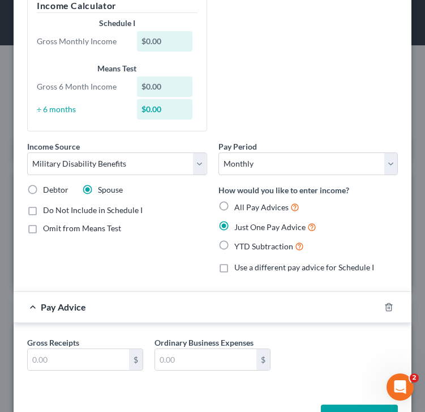
scroll to position [102, 0]
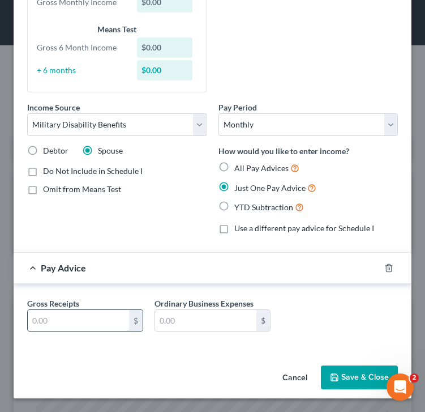
click at [73, 327] on input "text" at bounding box center [78, 321] width 101 height 22
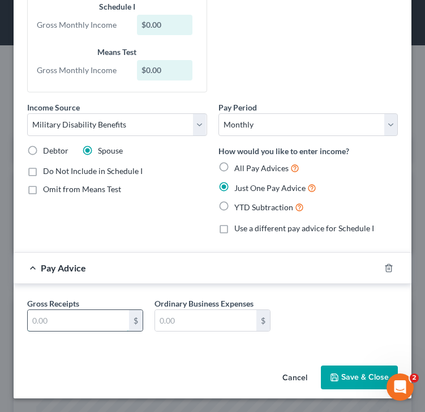
scroll to position [79, 0]
type input "579.42"
click at [352, 382] on button "Save & Close" at bounding box center [359, 377] width 77 height 24
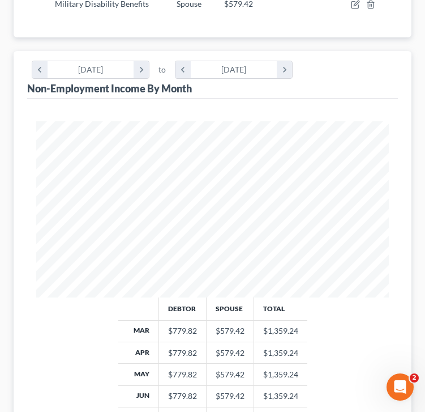
scroll to position [0, 0]
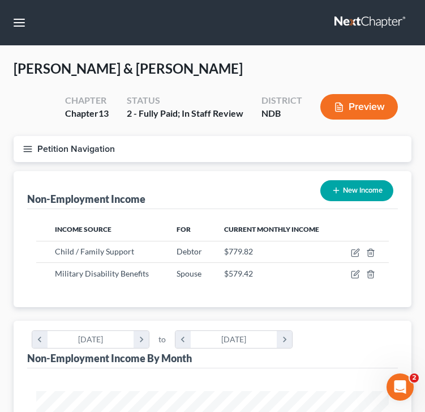
click at [29, 144] on icon "button" at bounding box center [28, 149] width 10 height 10
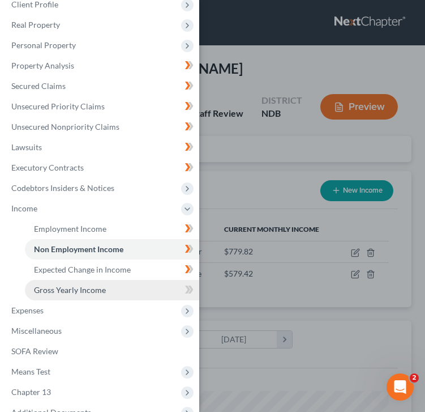
click at [89, 285] on span "Gross Yearly Income" at bounding box center [70, 290] width 72 height 10
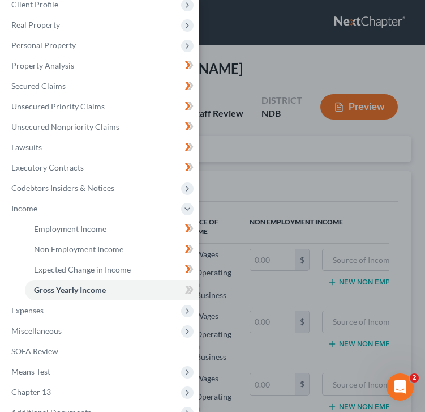
click at [246, 210] on div "Case Dashboard Payments Invoices Payments Payments Credit Report Client Profile" at bounding box center [212, 206] width 425 height 412
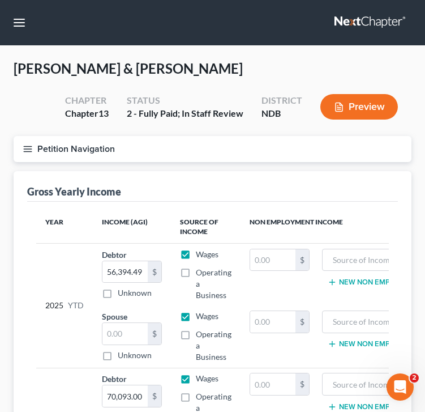
click at [27, 141] on button "Petition Navigation" at bounding box center [213, 149] width 398 height 26
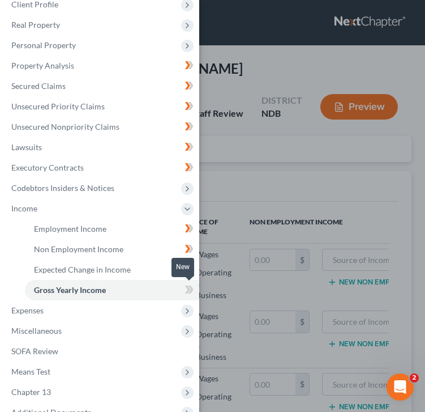
click at [184, 294] on span at bounding box center [190, 291] width 20 height 17
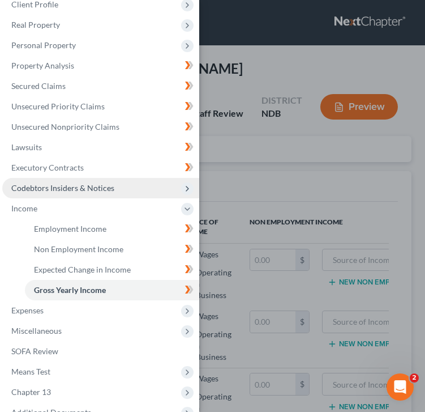
click at [112, 193] on span "Codebtors Insiders & Notices" at bounding box center [100, 188] width 197 height 20
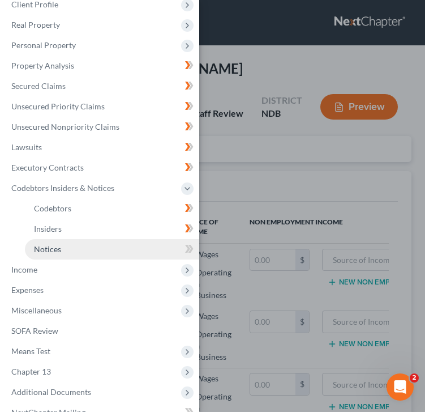
click at [107, 245] on link "Notices" at bounding box center [112, 249] width 174 height 20
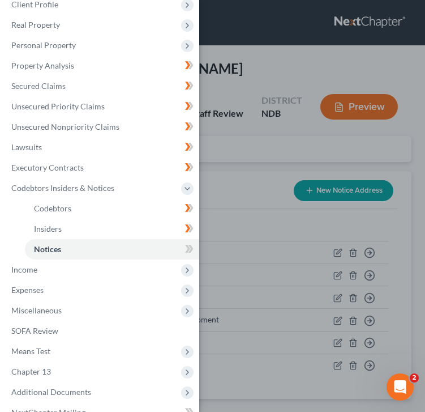
click at [236, 177] on div "Case Dashboard Payments Invoices Payments Payments Credit Report Client Profile" at bounding box center [212, 206] width 425 height 412
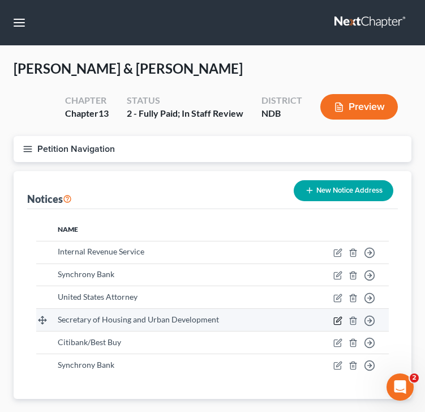
click at [342, 322] on icon "button" at bounding box center [338, 320] width 9 height 9
select select "8"
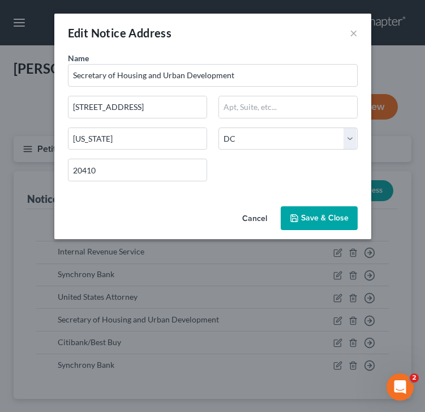
click at [319, 227] on button "Save & Close" at bounding box center [319, 218] width 77 height 24
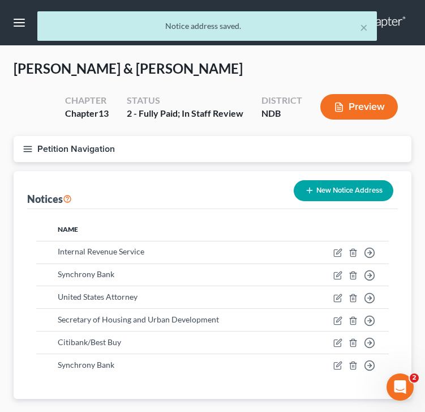
click at [27, 144] on icon "button" at bounding box center [28, 149] width 10 height 10
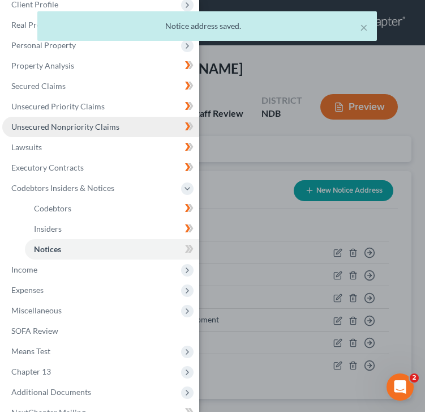
click at [78, 130] on span "Unsecured Nonpriority Claims" at bounding box center [65, 127] width 108 height 10
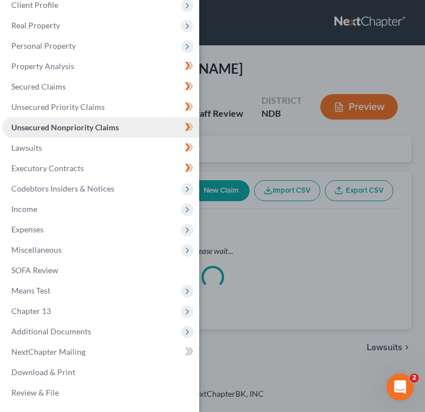
scroll to position [75, 0]
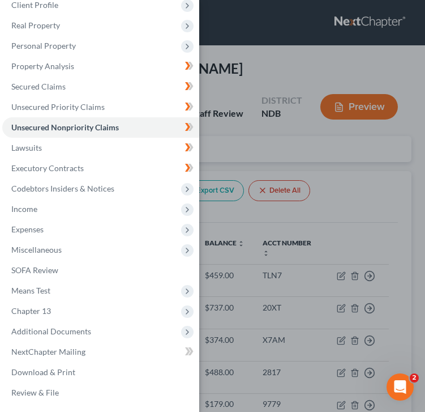
click at [248, 122] on div "Case Dashboard Payments Invoices Payments Payments Credit Report Client Profile" at bounding box center [212, 206] width 425 height 412
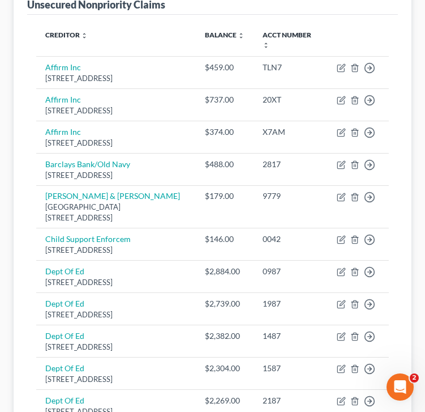
scroll to position [0, 0]
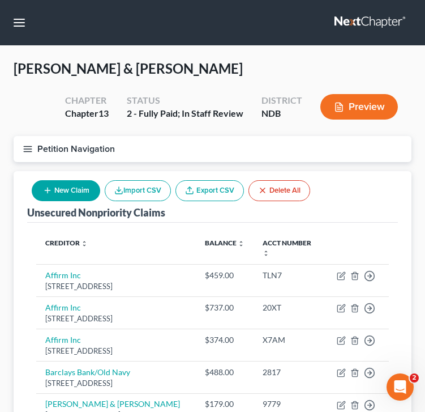
click at [29, 145] on icon "button" at bounding box center [28, 149] width 10 height 10
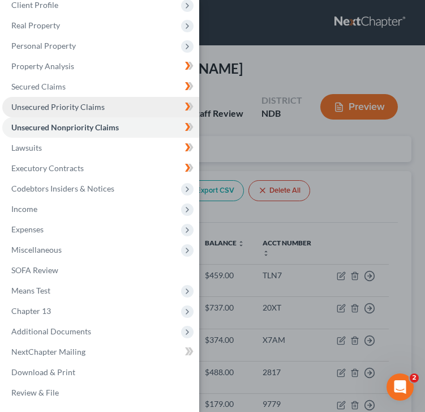
click at [69, 112] on link "Unsecured Priority Claims" at bounding box center [100, 107] width 197 height 20
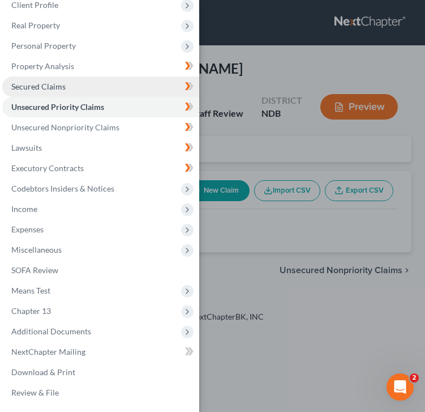
click at [59, 89] on span "Secured Claims" at bounding box center [38, 87] width 54 height 10
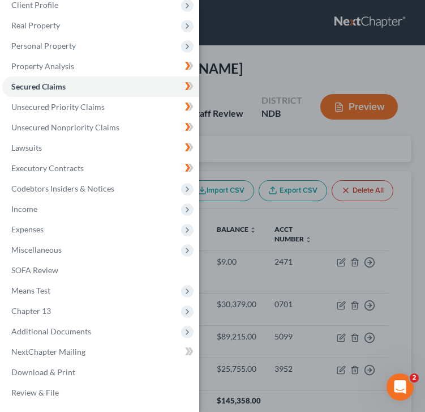
click at [268, 146] on div "Case Dashboard Payments Invoices Payments Payments Credit Report Client Profile" at bounding box center [212, 206] width 425 height 412
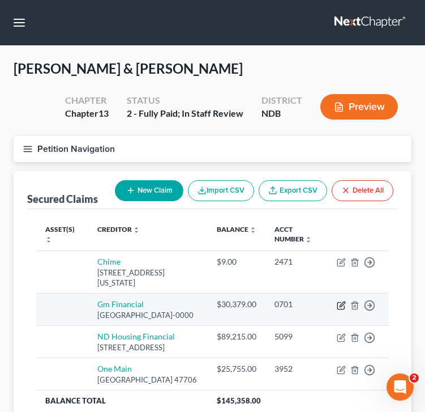
click at [343, 306] on icon "button" at bounding box center [341, 305] width 9 height 9
select select "45"
select select "2"
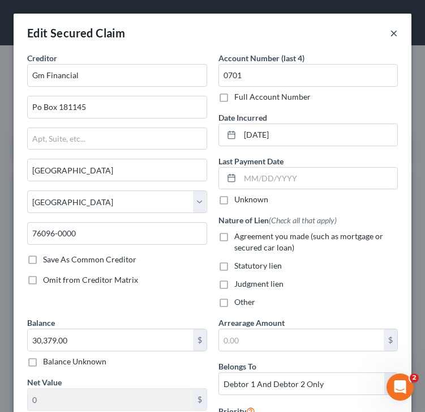
click at [396, 37] on button "×" at bounding box center [394, 33] width 8 height 14
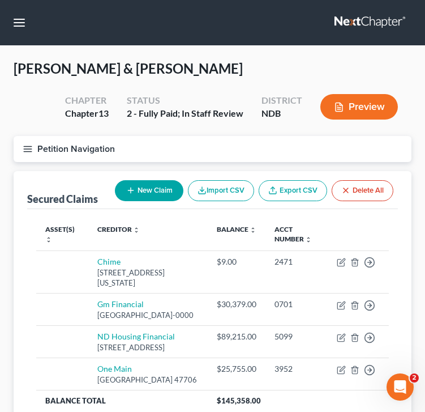
click at [26, 151] on line "button" at bounding box center [28, 151] width 8 height 0
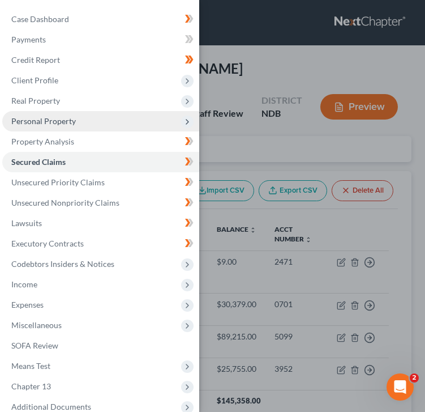
click at [110, 120] on span "Personal Property" at bounding box center [100, 121] width 197 height 20
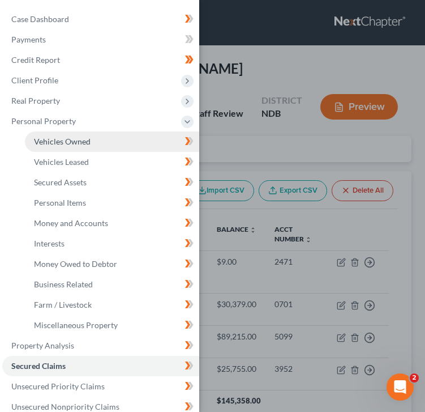
click at [96, 140] on link "Vehicles Owned" at bounding box center [112, 141] width 174 height 20
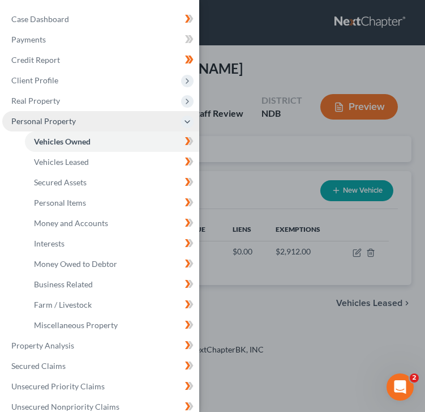
click at [88, 121] on span "Personal Property" at bounding box center [100, 121] width 197 height 20
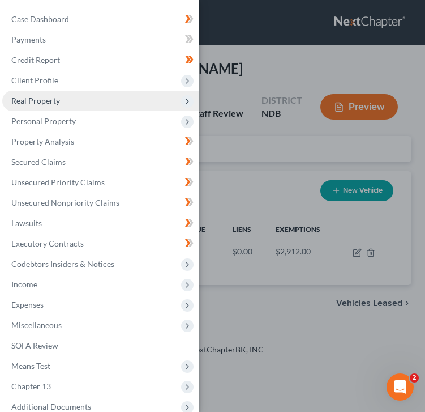
click at [87, 104] on span "Real Property" at bounding box center [100, 101] width 197 height 20
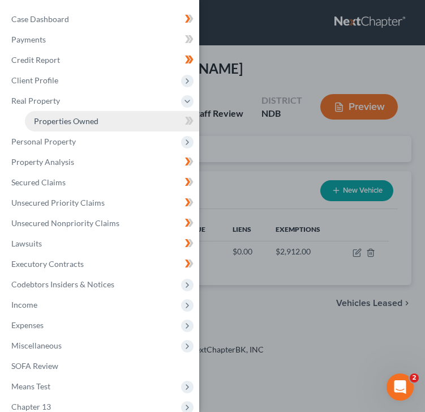
click at [92, 123] on span "Properties Owned" at bounding box center [66, 121] width 65 height 10
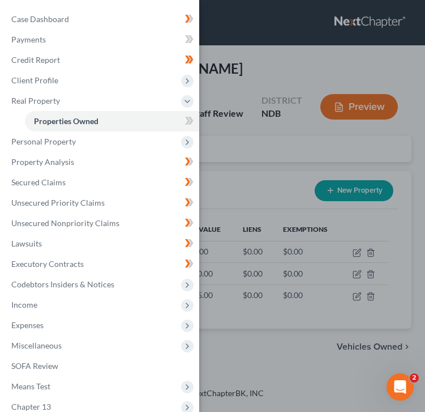
click at [245, 166] on div "Case Dashboard Payments Invoices Payments Payments Credit Report Client Profile" at bounding box center [212, 206] width 425 height 412
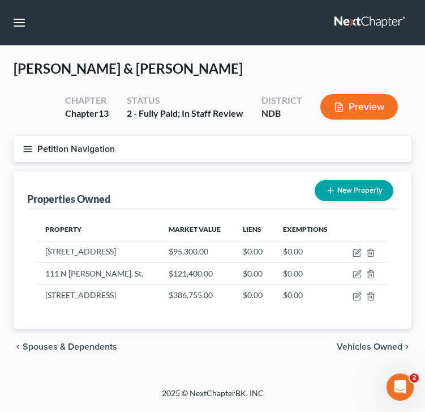
click at [28, 151] on line "button" at bounding box center [28, 151] width 8 height 0
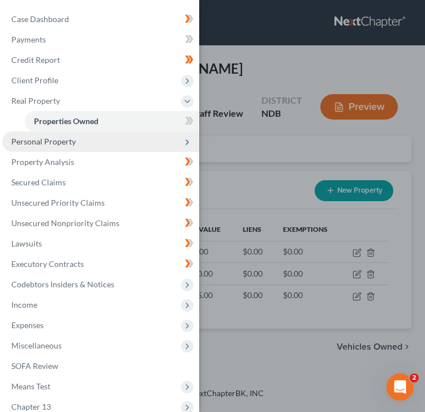
click at [89, 144] on span "Personal Property" at bounding box center [100, 141] width 197 height 20
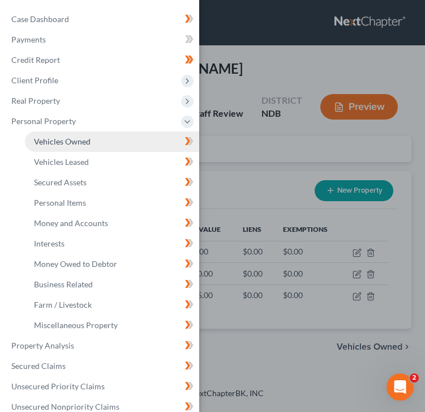
click at [78, 148] on link "Vehicles Owned" at bounding box center [112, 141] width 174 height 20
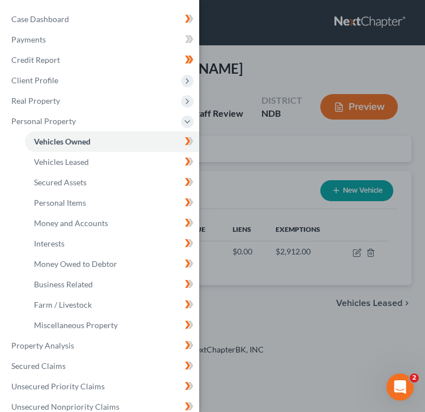
click at [265, 179] on div "Case Dashboard Payments Invoices Payments Payments Credit Report Client Profile" at bounding box center [212, 206] width 425 height 412
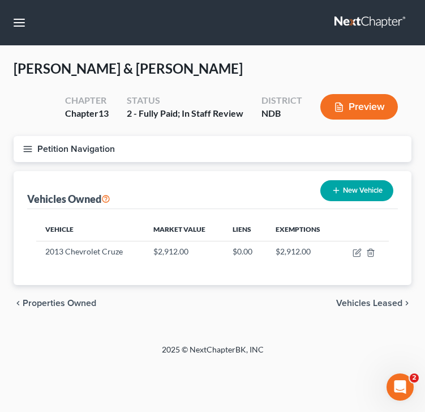
click at [361, 190] on button "New Vehicle" at bounding box center [357, 190] width 73 height 21
select select "0"
select select "2"
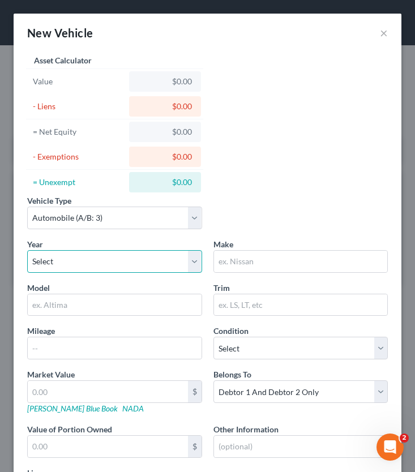
click at [88, 255] on select "Select 2026 2025 2024 2023 2022 2021 2020 2019 2018 2017 2016 2015 2014 2013 20…" at bounding box center [114, 261] width 175 height 23
select select "3"
click at [27, 250] on select "Select 2026 2025 2024 2023 2022 2021 2020 2019 2018 2017 2016 2015 2014 2013 20…" at bounding box center [114, 261] width 175 height 23
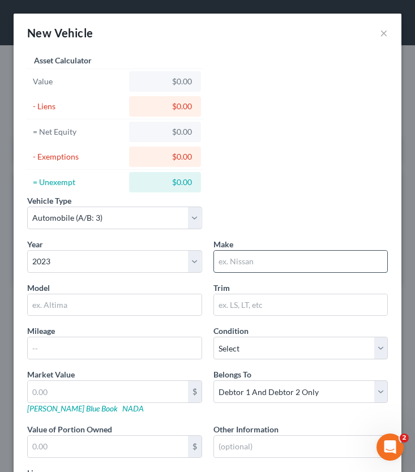
click at [295, 253] on input "text" at bounding box center [301, 262] width 174 height 22
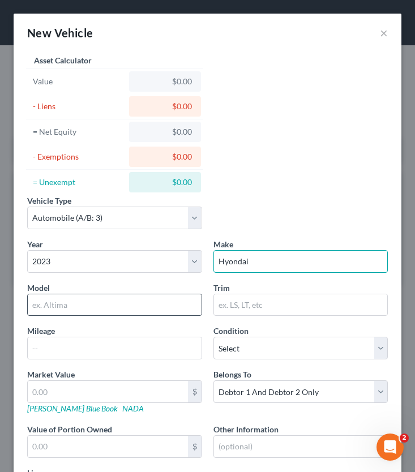
type input "Hyondai"
click at [115, 306] on input "text" at bounding box center [115, 306] width 174 height 22
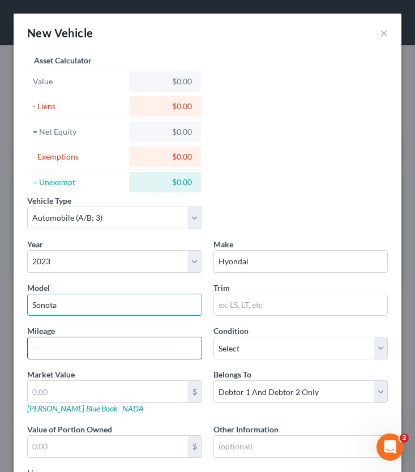
type input "Sonota"
click at [92, 351] on input "text" at bounding box center [115, 349] width 174 height 22
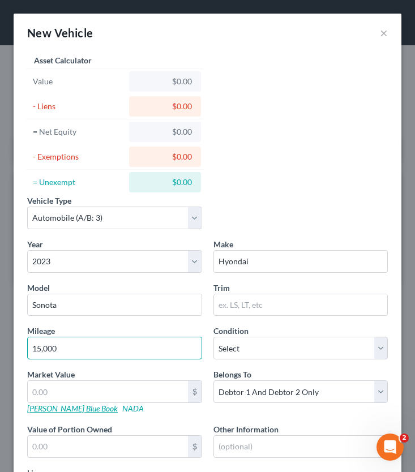
type input "15,000"
click at [64, 411] on link "Kelly Blue Book" at bounding box center [72, 409] width 91 height 10
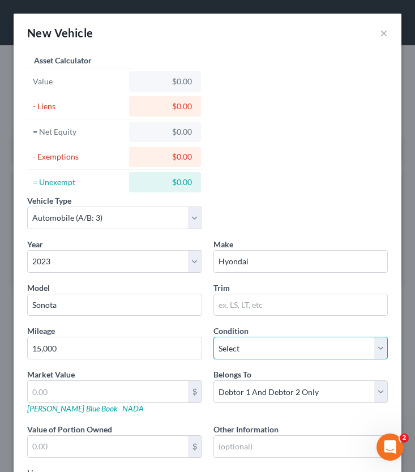
click at [232, 344] on select "Select Excellent Very Good Good Fair Poor" at bounding box center [301, 348] width 175 height 23
click at [214, 337] on select "Select Excellent Very Good Good Fair Poor" at bounding box center [301, 348] width 175 height 23
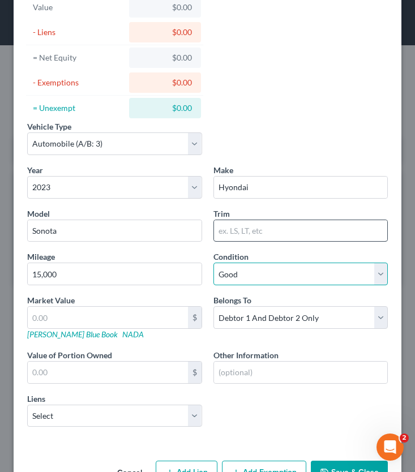
scroll to position [95, 0]
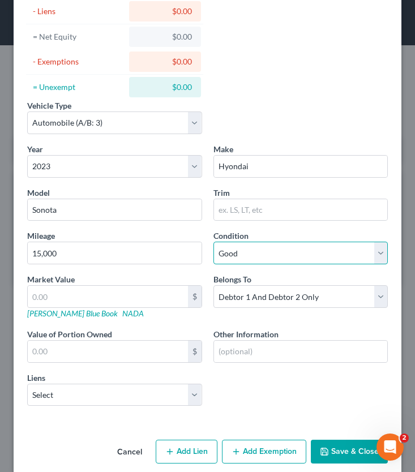
click at [272, 261] on select "Select Excellent Very Good Good Fair Poor" at bounding box center [301, 253] width 175 height 23
click at [214, 242] on select "Select Excellent Very Good Good Fair Poor" at bounding box center [301, 253] width 175 height 23
click at [259, 257] on select "Select Excellent Very Good Good Fair Poor" at bounding box center [301, 253] width 175 height 23
select select "2"
click at [214, 242] on select "Select Excellent Very Good Good Fair Poor" at bounding box center [301, 253] width 175 height 23
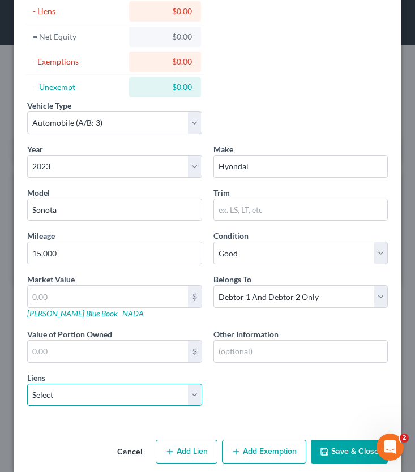
click at [175, 398] on select "Select ND Housing Financial - $89,215.00 Gm Financial - $30,379.00 One Main - $…" at bounding box center [114, 395] width 175 height 23
select select "1"
click at [27, 384] on select "Select ND Housing Financial - $89,215.00 Gm Financial - $30,379.00 One Main - $…" at bounding box center [114, 395] width 175 height 23
select select
select select "45"
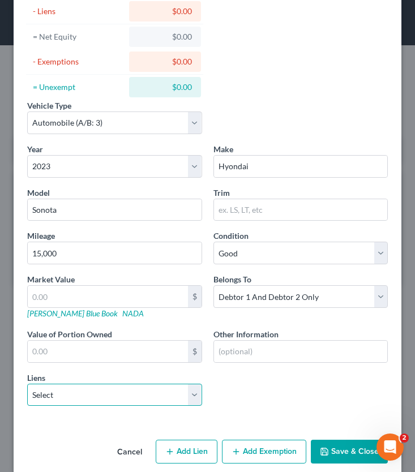
select select "2"
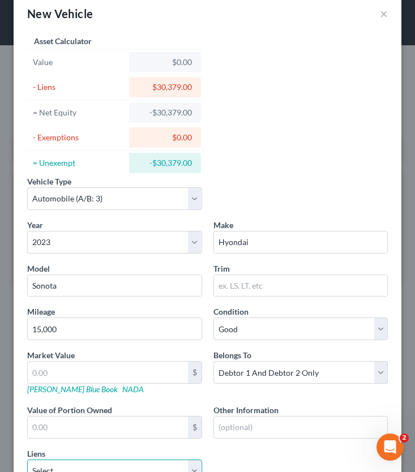
scroll to position [12, 0]
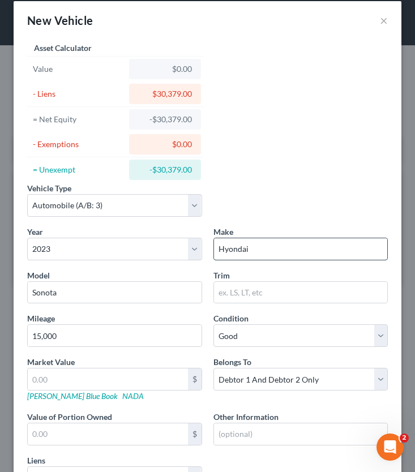
click at [265, 253] on input "Hyondai" at bounding box center [301, 249] width 174 height 22
type input "Hyundai"
click at [67, 291] on input "Sonota" at bounding box center [115, 293] width 174 height 22
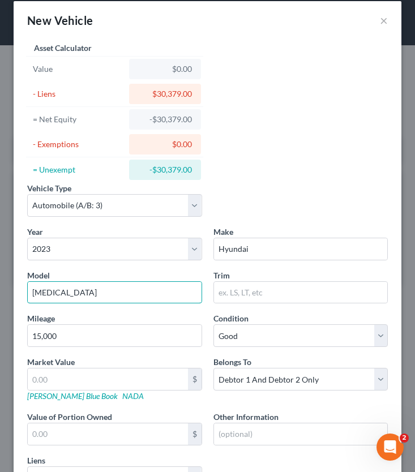
type input "Sonata"
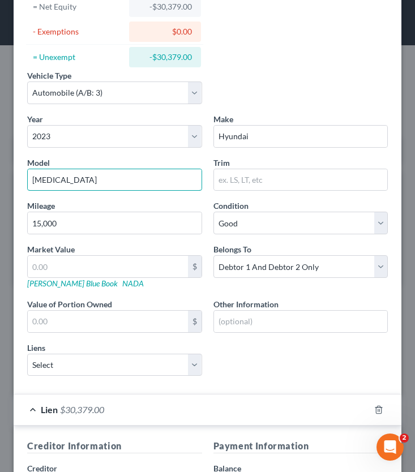
scroll to position [127, 0]
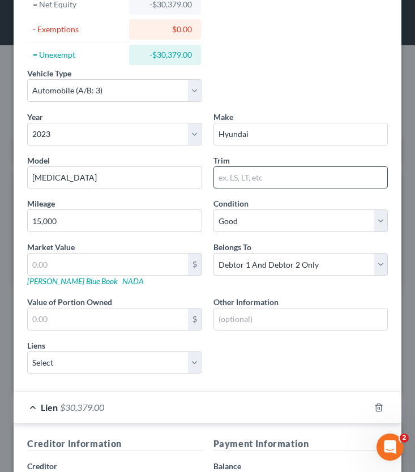
click at [248, 178] on input "text" at bounding box center [301, 178] width 174 height 22
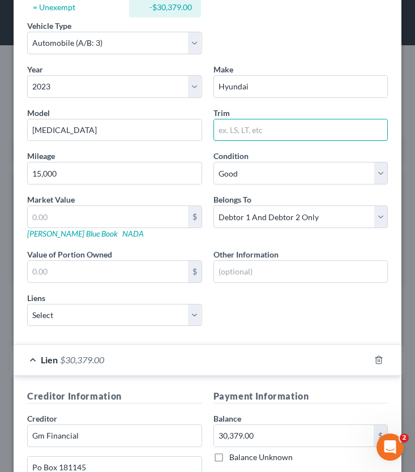
scroll to position [178, 0]
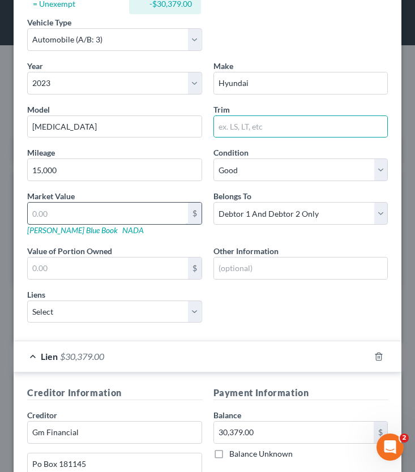
click at [78, 205] on input "text" at bounding box center [108, 214] width 160 height 22
type input "2"
type input "2.00"
type input "24"
type input "24.00"
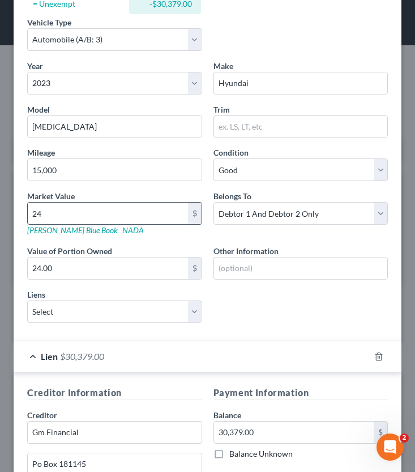
type input "245"
type input "245.00"
type input "2453"
type input "2,453.00"
type input "24532"
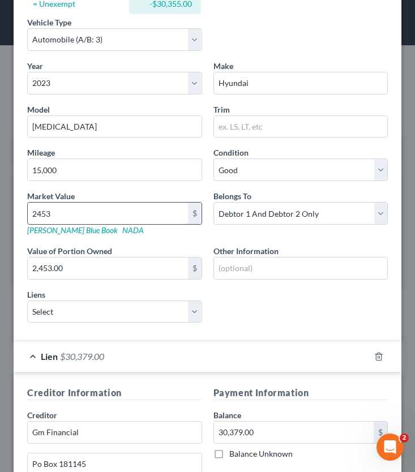
type input "24,532.00"
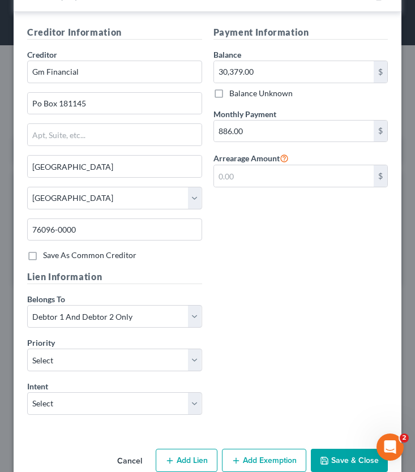
scroll to position [562, 0]
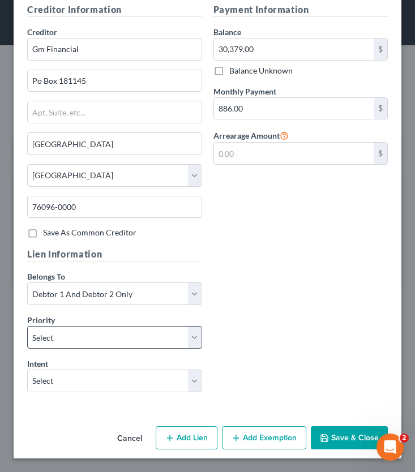
type input "24,532"
click at [155, 335] on select "Select 1st 2nd 3rd 4th 5th 6th 7th 8th 9th 10th 11th 12th 13th 14th 15th 16th 1…" at bounding box center [114, 337] width 175 height 23
click at [100, 336] on select "Select 1st 2nd 3rd 4th 5th 6th 7th 8th 9th 10th 11th 12th 13th 14th 15th 16th 1…" at bounding box center [114, 337] width 175 height 23
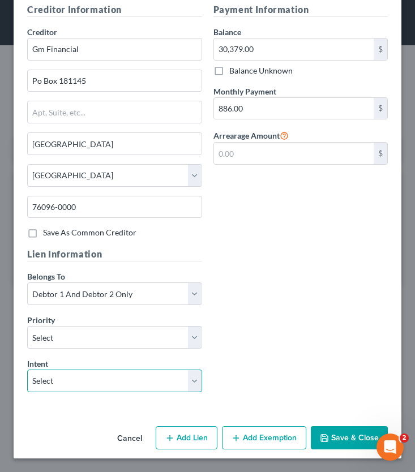
click at [130, 386] on select "Select Surrender Redeem Reaffirm Avoid Other" at bounding box center [114, 381] width 175 height 23
select select "4"
click at [27, 370] on select "Select Surrender Redeem Reaffirm Avoid Other" at bounding box center [114, 381] width 175 height 23
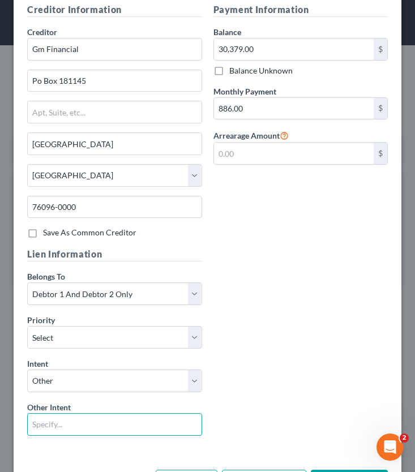
click at [68, 411] on input "text" at bounding box center [114, 425] width 175 height 23
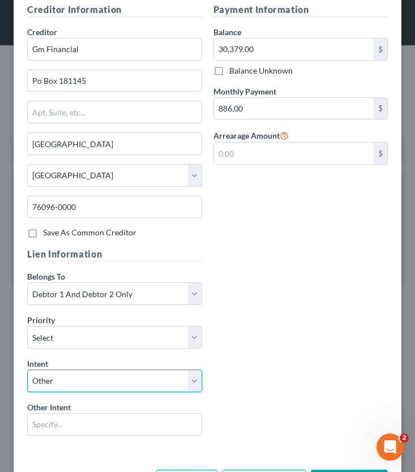
click at [79, 382] on select "Select Surrender Redeem Reaffirm Avoid Other" at bounding box center [114, 381] width 175 height 23
select select
click at [27, 370] on select "Select Surrender Redeem Reaffirm Avoid Other" at bounding box center [114, 381] width 175 height 23
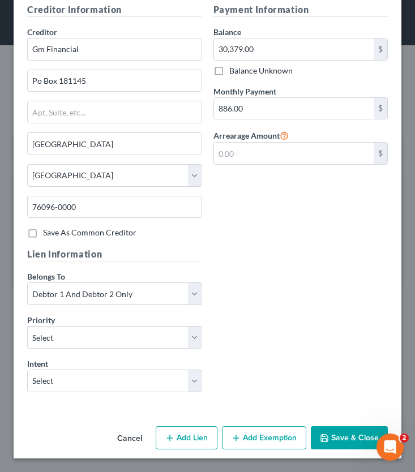
click at [344, 411] on button "Save & Close" at bounding box center [349, 439] width 77 height 24
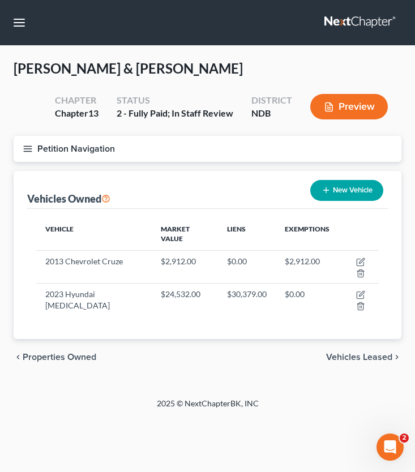
click at [352, 191] on button "New Vehicle" at bounding box center [346, 190] width 73 height 21
select select "0"
select select "2"
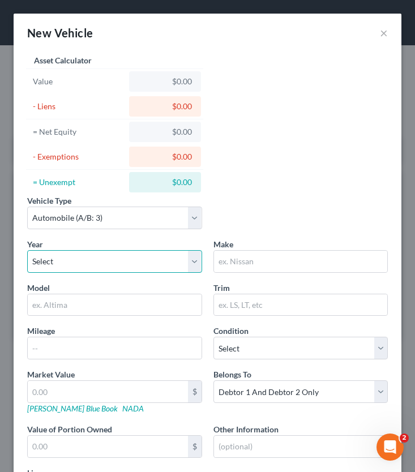
click at [70, 266] on select "Select 2026 2025 2024 2023 2022 2021 2020 2019 2018 2017 2016 2015 2014 2013 20…" at bounding box center [114, 261] width 175 height 23
select select "2"
click at [27, 250] on select "Select 2026 2025 2024 2023 2022 2021 2020 2019 2018 2017 2016 2015 2014 2013 20…" at bounding box center [114, 261] width 175 height 23
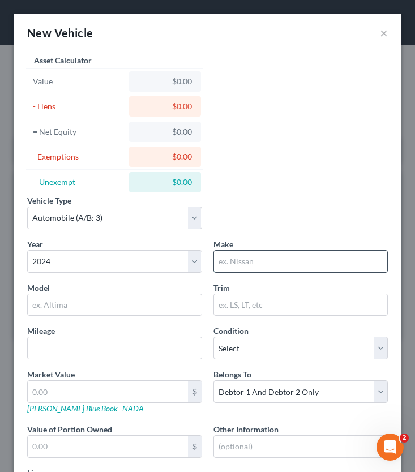
click at [240, 264] on input "text" at bounding box center [301, 262] width 174 height 22
type input "Hyundai"
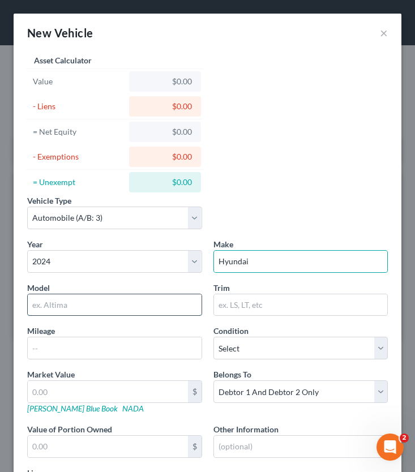
click at [101, 304] on input "text" at bounding box center [115, 306] width 174 height 22
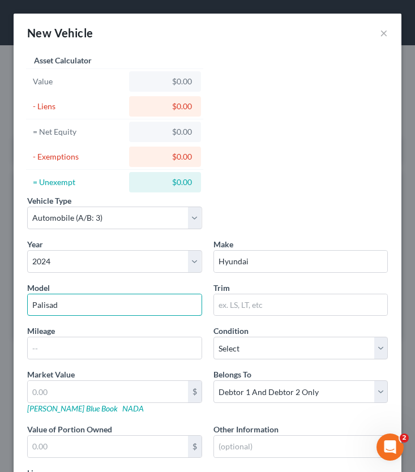
type input "Palisade"
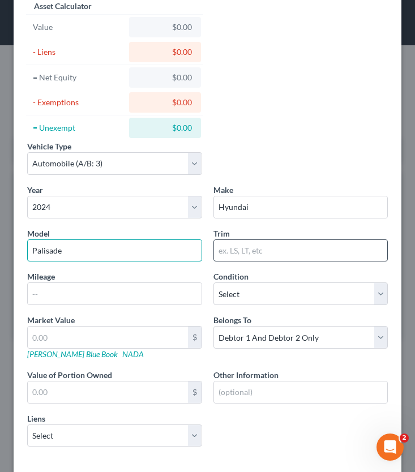
scroll to position [55, 0]
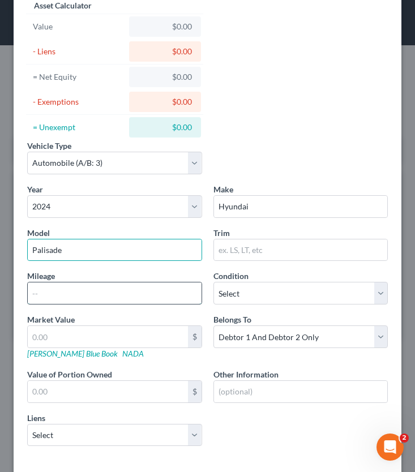
click at [74, 296] on input "text" at bounding box center [115, 294] width 174 height 22
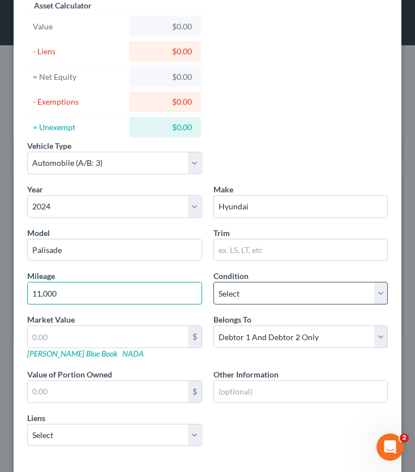
type input "11,000"
click at [270, 296] on select "Select Excellent Very Good Good Fair Poor" at bounding box center [301, 293] width 175 height 23
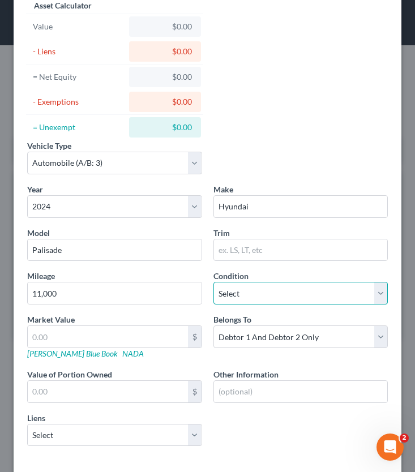
select select "2"
click at [214, 282] on select "Select Excellent Very Good Good Fair Poor" at bounding box center [301, 293] width 175 height 23
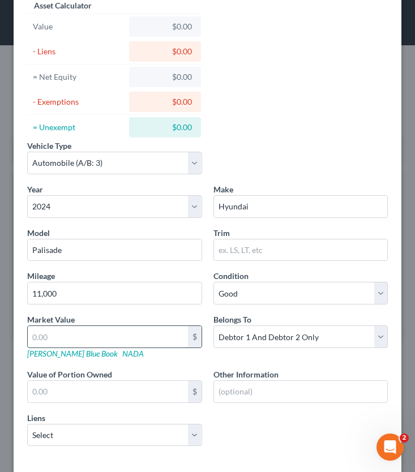
click at [88, 347] on input "text" at bounding box center [108, 337] width 160 height 22
type input "3"
type input "3.00"
type input "36"
type input "36.00"
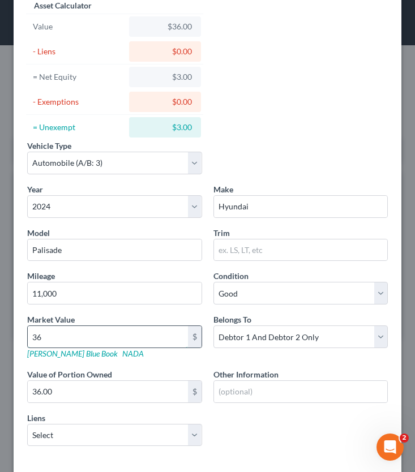
click at [96, 344] on input "36" at bounding box center [108, 337] width 160 height 22
type input "363"
type input "363.00"
type input "3633"
type input "3,633.00"
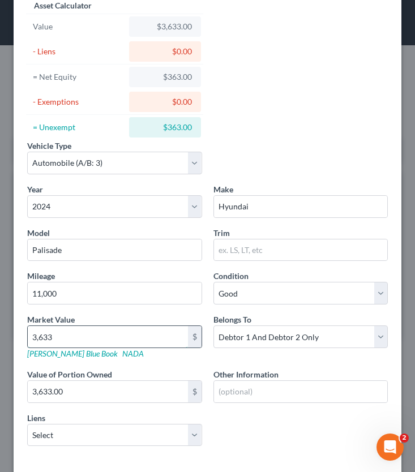
type input "3,6333"
type input "36,333.00"
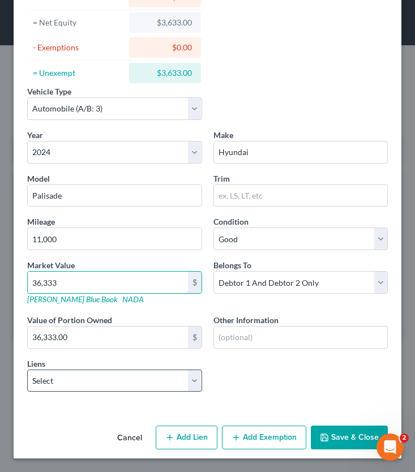
type input "36,333"
click at [98, 387] on select "Select ND Housing Financial - $89,215.00 One Main - $25,755.00 Chime - $9.00" at bounding box center [114, 381] width 175 height 23
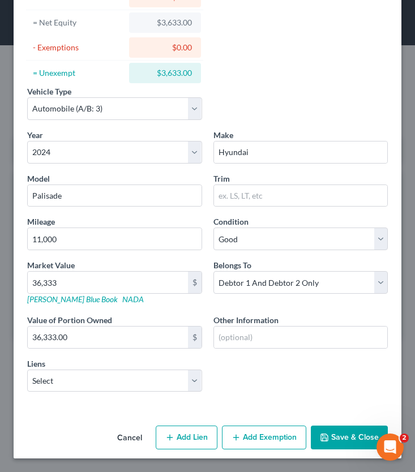
click at [343, 411] on button "Save & Close" at bounding box center [349, 438] width 77 height 24
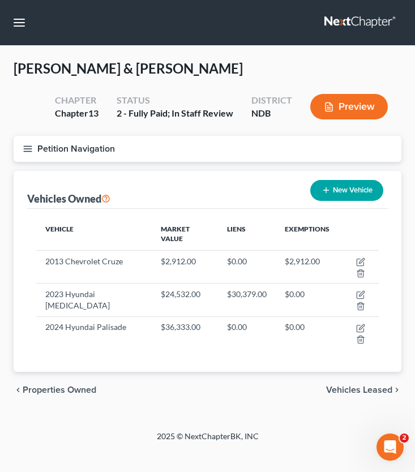
click at [22, 147] on button "Petition Navigation" at bounding box center [208, 149] width 388 height 26
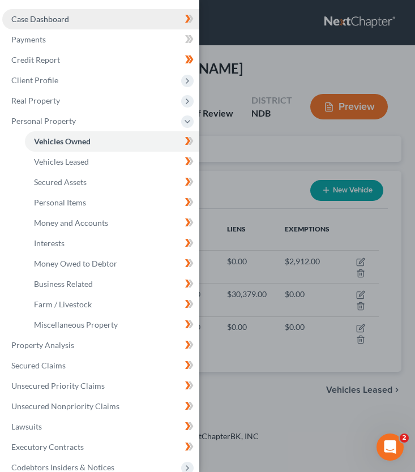
click at [59, 21] on span "Case Dashboard" at bounding box center [40, 19] width 58 height 10
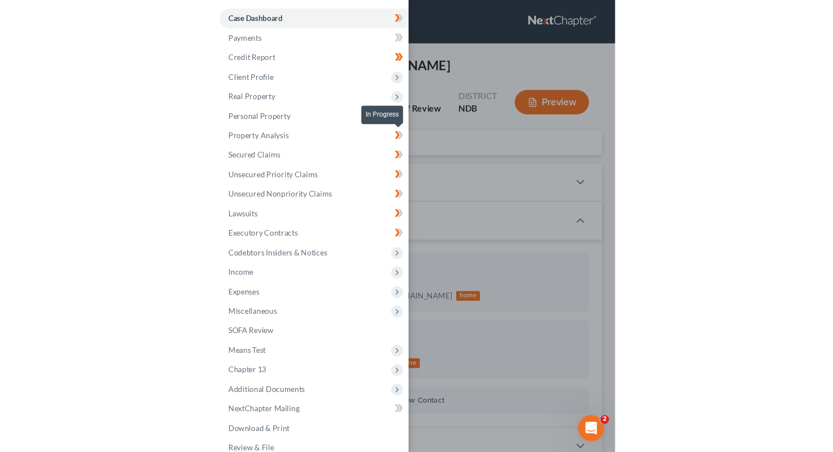
scroll to position [120, 0]
